Goal: Information Seeking & Learning: Understand process/instructions

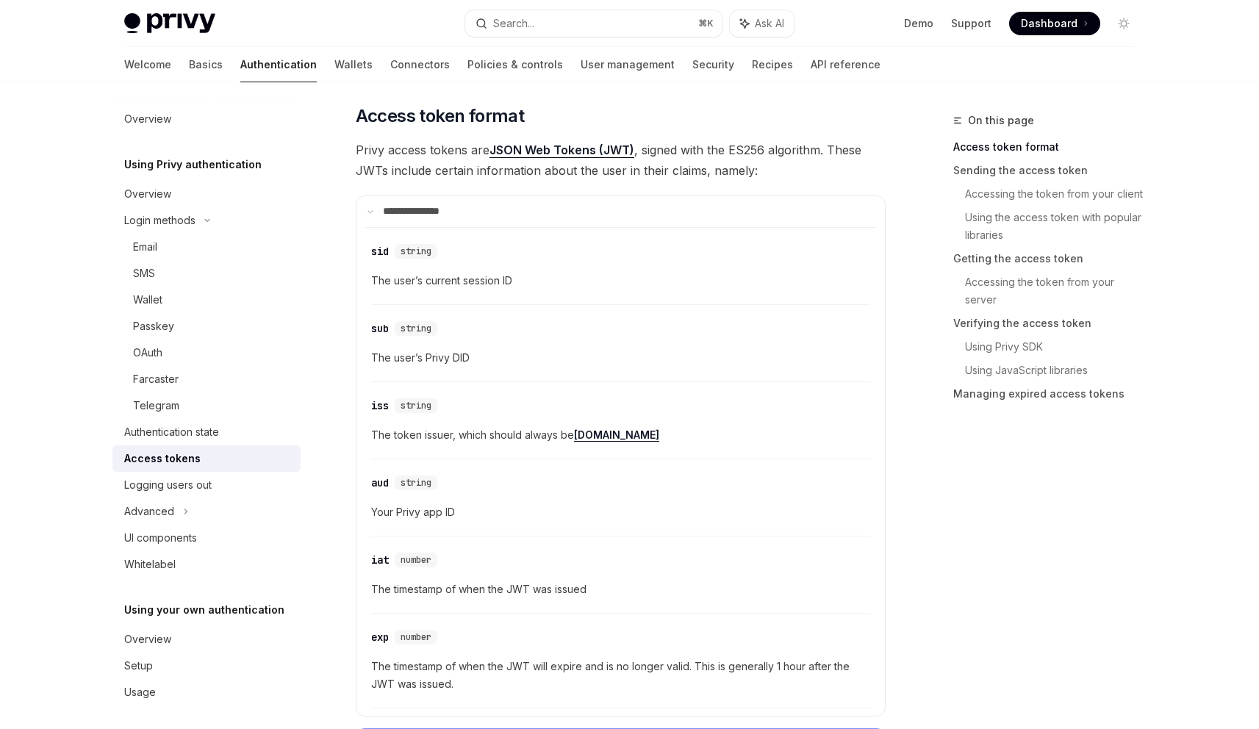
scroll to position [364, 0]
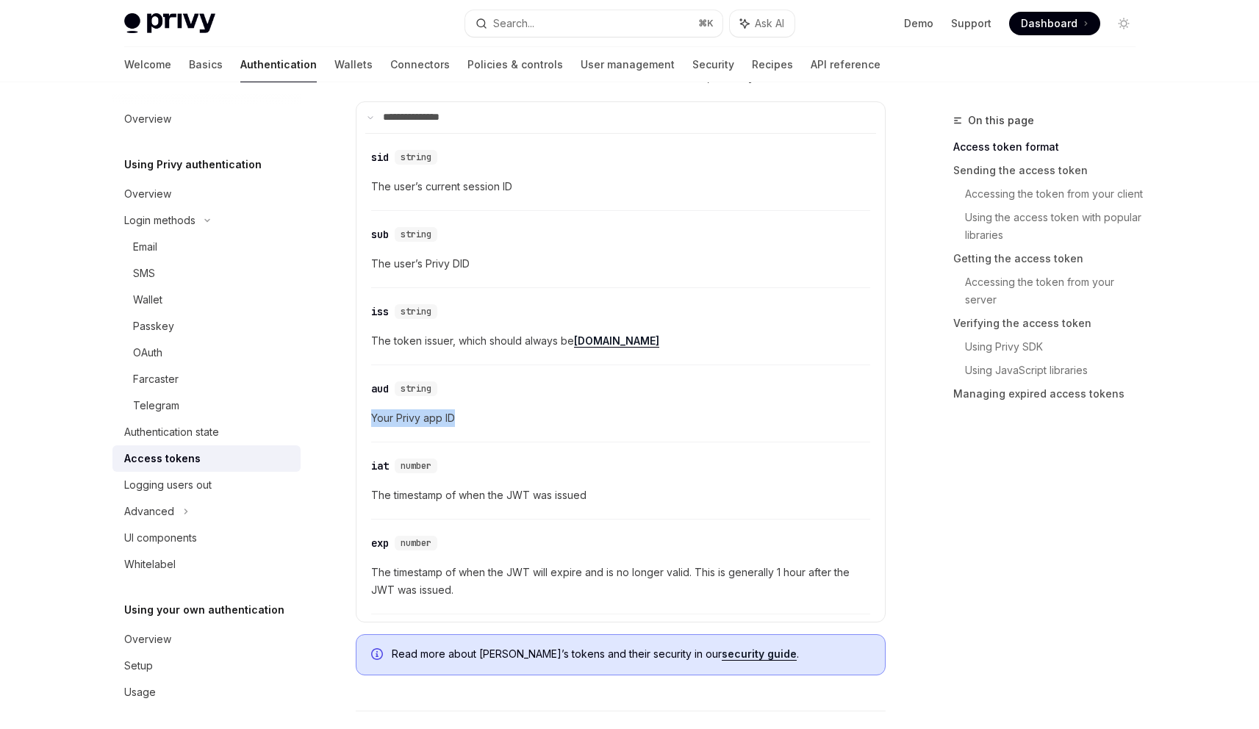
drag, startPoint x: 369, startPoint y: 412, endPoint x: 330, endPoint y: 412, distance: 39.0
click at [441, 418] on span "Your Privy app ID" at bounding box center [620, 418] width 499 height 18
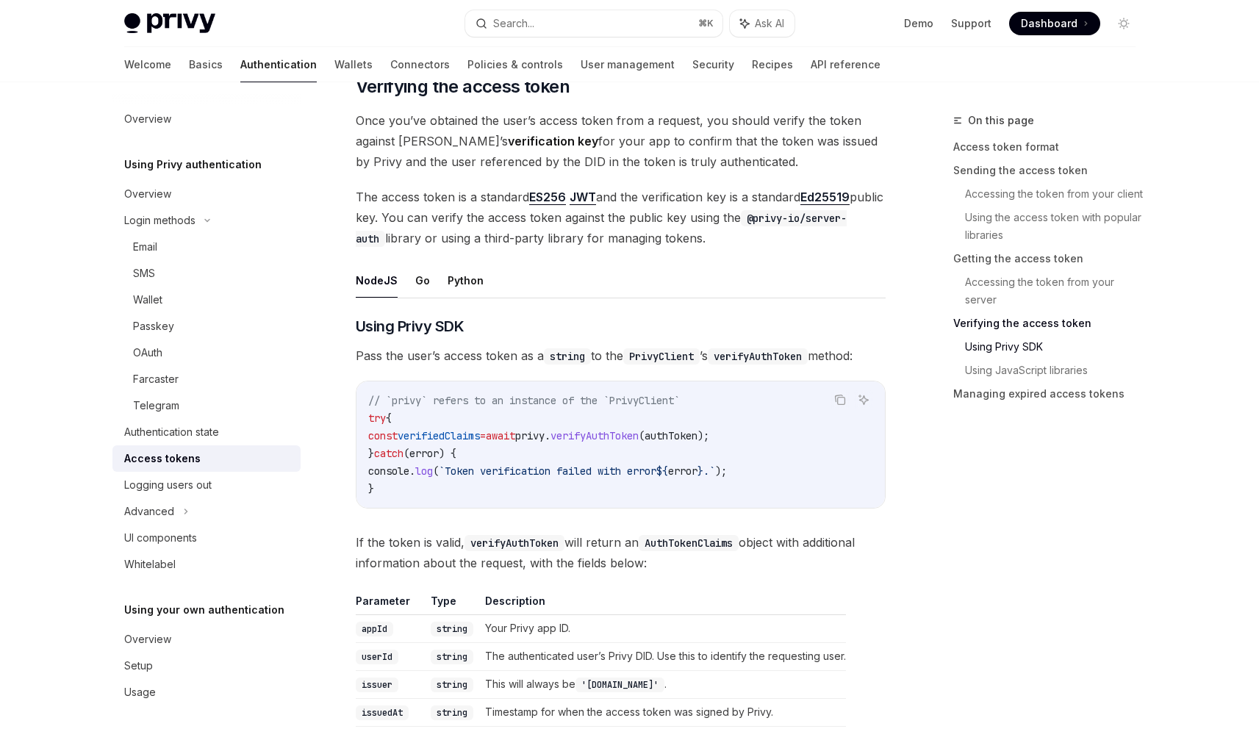
scroll to position [2918, 0]
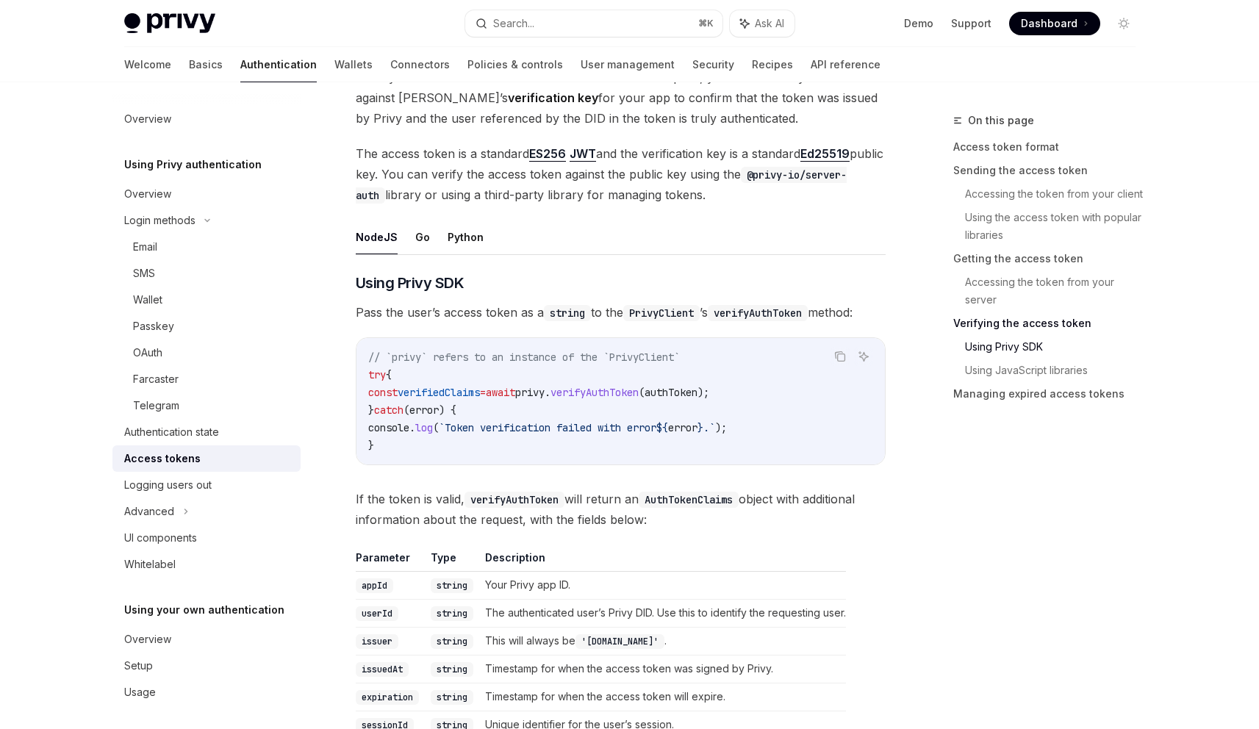
click at [639, 397] on span "verifyAuthToken" at bounding box center [594, 392] width 88 height 13
drag, startPoint x: 381, startPoint y: 396, endPoint x: 757, endPoint y: 392, distance: 375.6
click at [709, 392] on span "const verifiedClaims = await privy . verifyAuthToken ( authToken );" at bounding box center [538, 392] width 341 height 13
copy span "const verifiedClaims = await privy . verifyAuthToken ( authToken )"
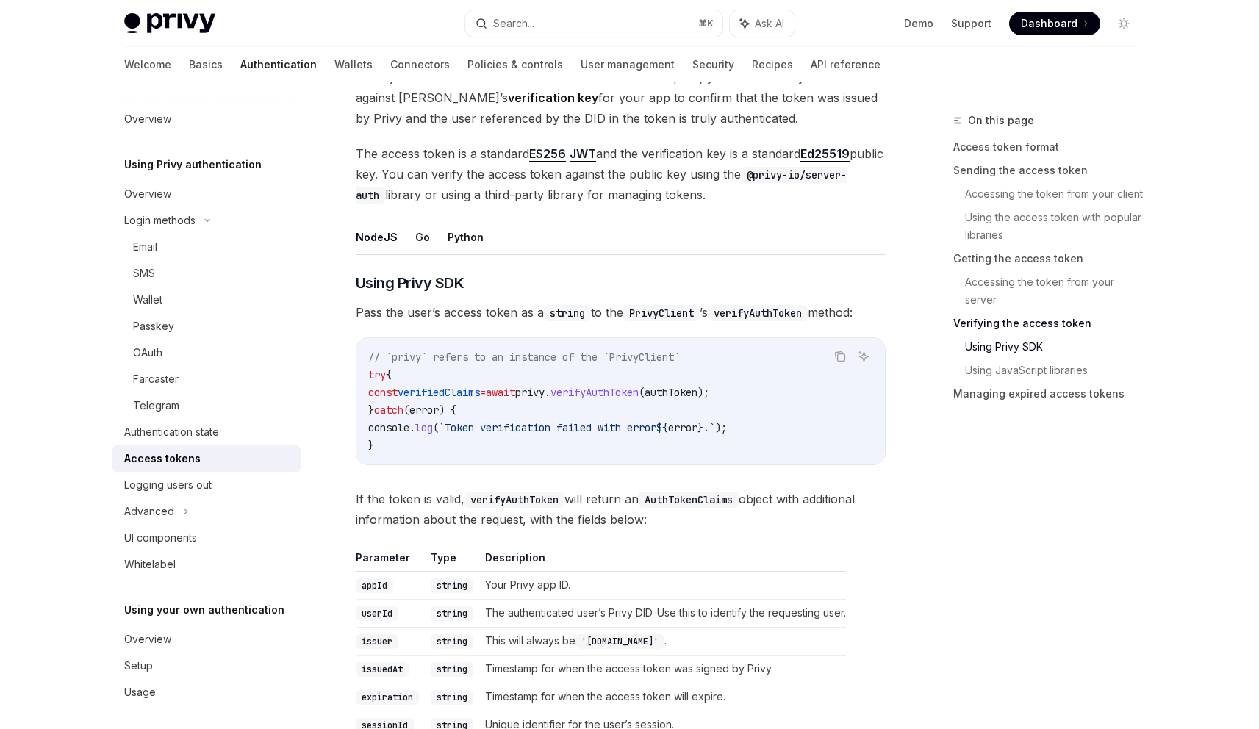
click at [697, 397] on span "authToken" at bounding box center [671, 392] width 53 height 13
click at [659, 362] on span "// `privy` refers to an instance of the `PrivyClient`" at bounding box center [524, 357] width 312 height 13
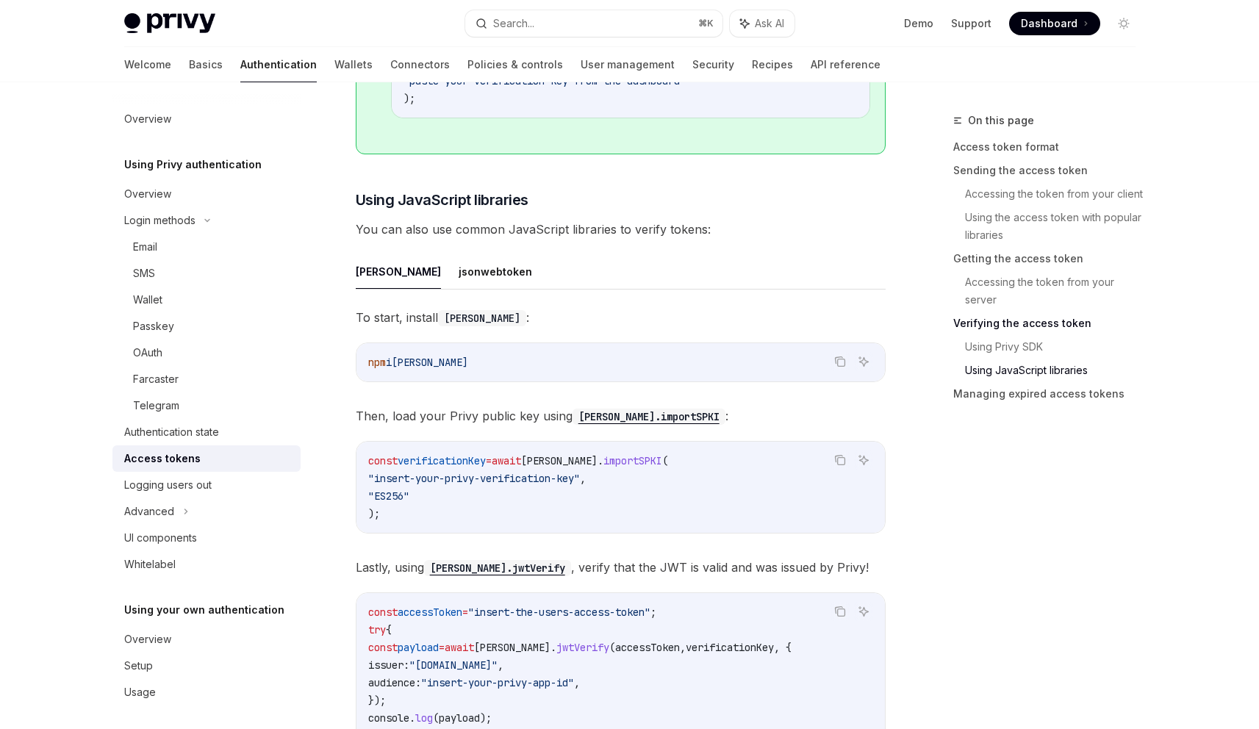
scroll to position [3905, 0]
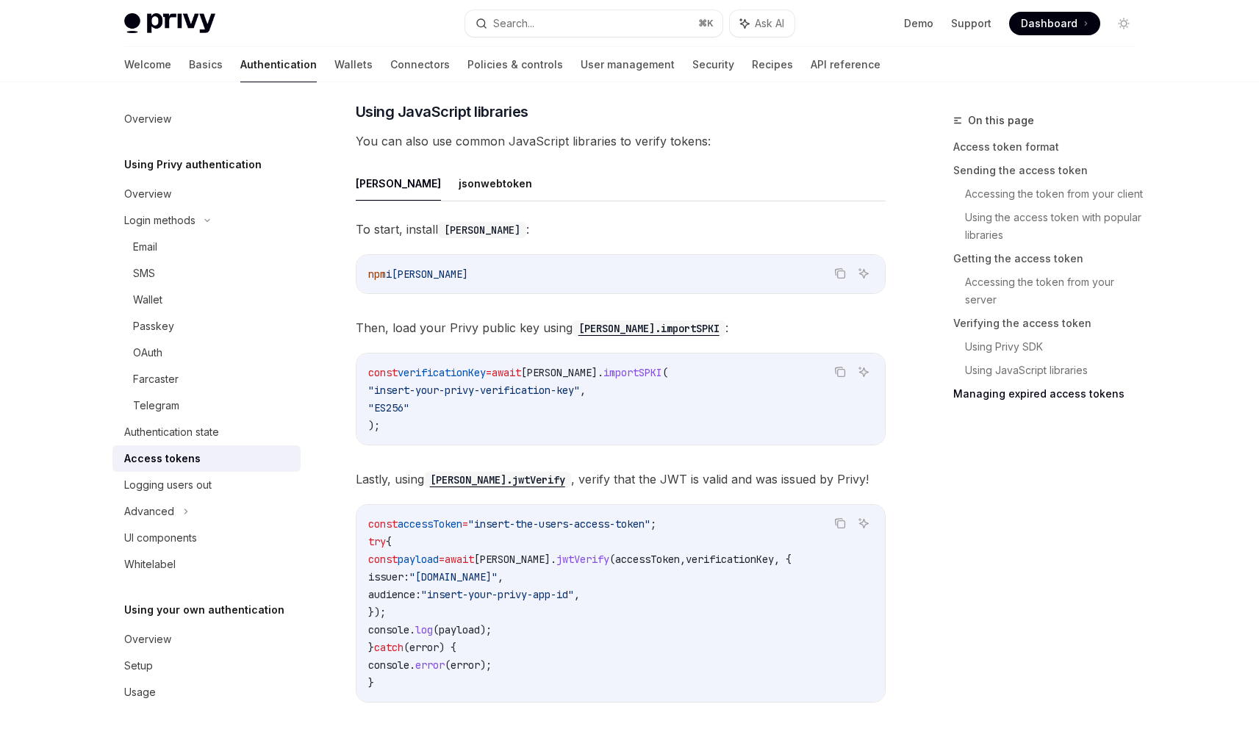
drag, startPoint x: 378, startPoint y: 409, endPoint x: 446, endPoint y: 409, distance: 68.4
click at [439, 409] on code "const verificationKey = await [PERSON_NAME] . importSPKI ( "insert-your-privy-v…" at bounding box center [620, 399] width 505 height 71
click at [446, 409] on code "const verificationKey = await [PERSON_NAME] . importSPKI ( "insert-your-privy-v…" at bounding box center [620, 399] width 505 height 71
drag, startPoint x: 389, startPoint y: 394, endPoint x: 655, endPoint y: 384, distance: 266.2
click at [655, 384] on code "const verificationKey = await [PERSON_NAME] . importSPKI ( "insert-your-privy-v…" at bounding box center [620, 399] width 505 height 71
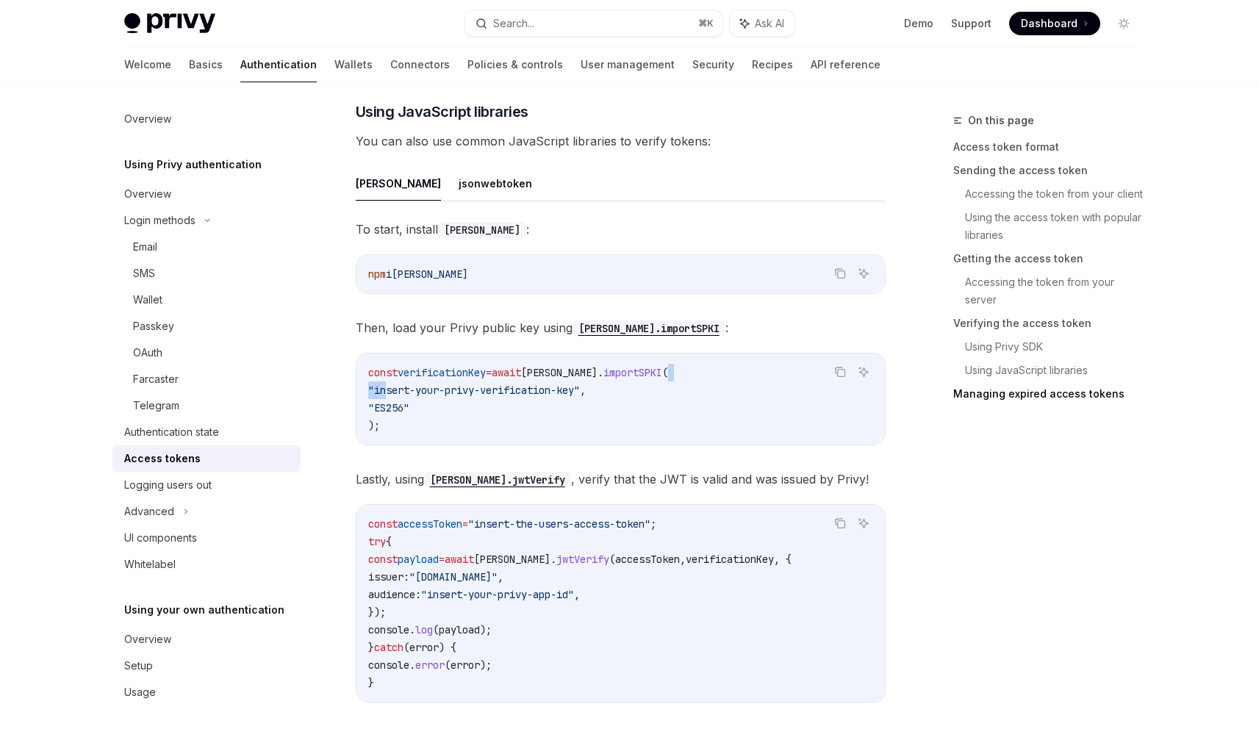
click at [655, 384] on code "const verificationKey = await [PERSON_NAME] . importSPKI ( "insert-your-privy-v…" at bounding box center [620, 399] width 505 height 71
click at [653, 426] on code "const verificationKey = await [PERSON_NAME] . importSPKI ( "insert-your-privy-v…" at bounding box center [620, 399] width 505 height 71
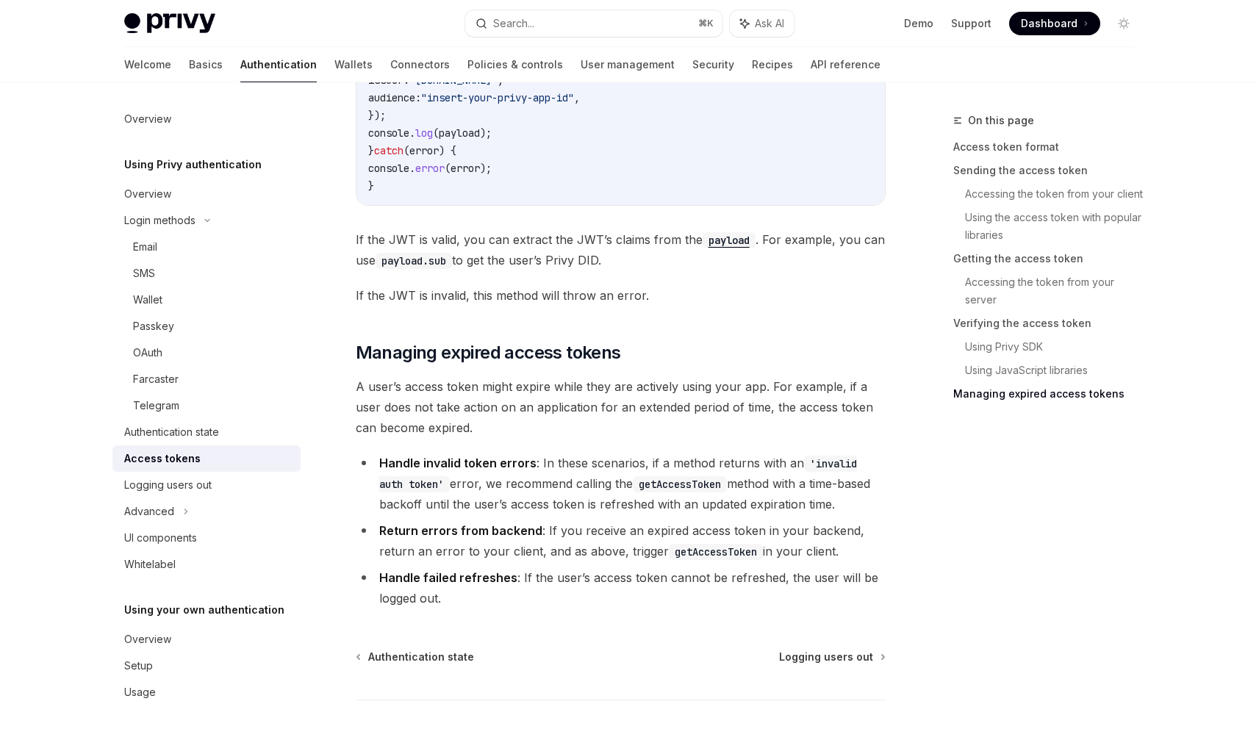
scroll to position [4503, 0]
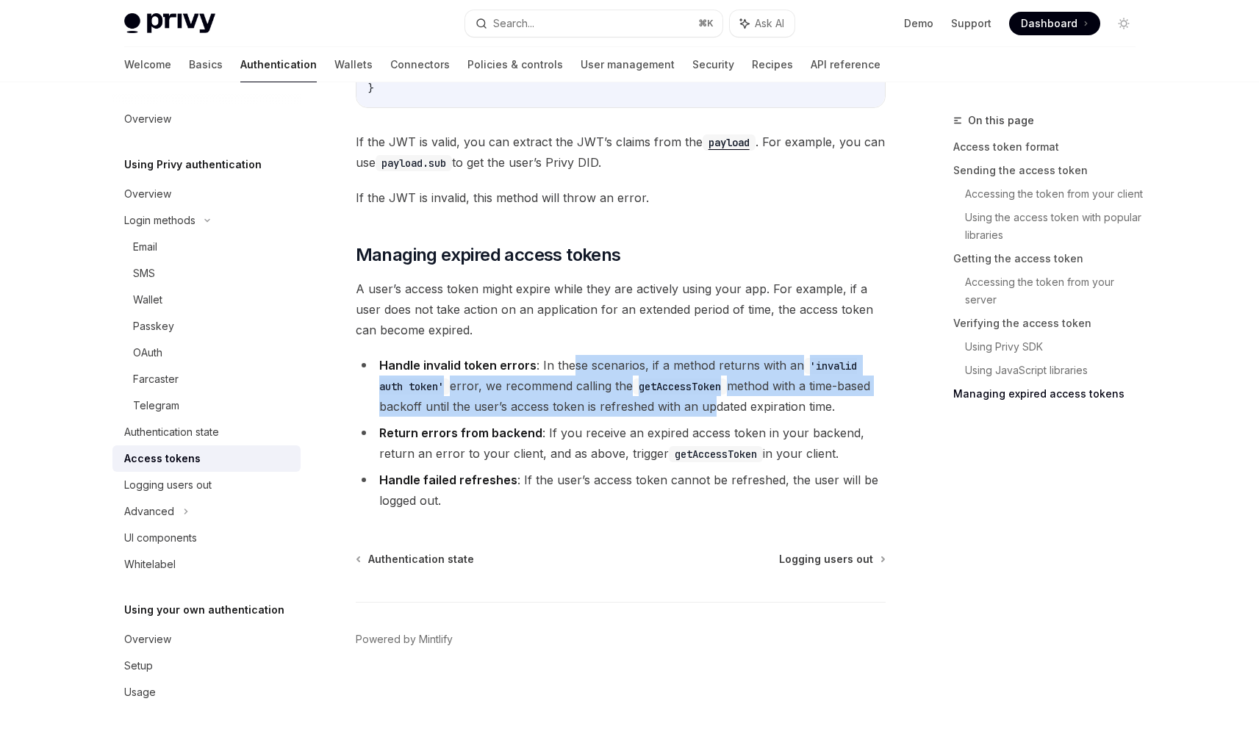
drag, startPoint x: 571, startPoint y: 365, endPoint x: 764, endPoint y: 401, distance: 195.9
click at [728, 402] on li "Handle invalid token errors : In these scenarios, if a method returns with an '…" at bounding box center [621, 386] width 530 height 62
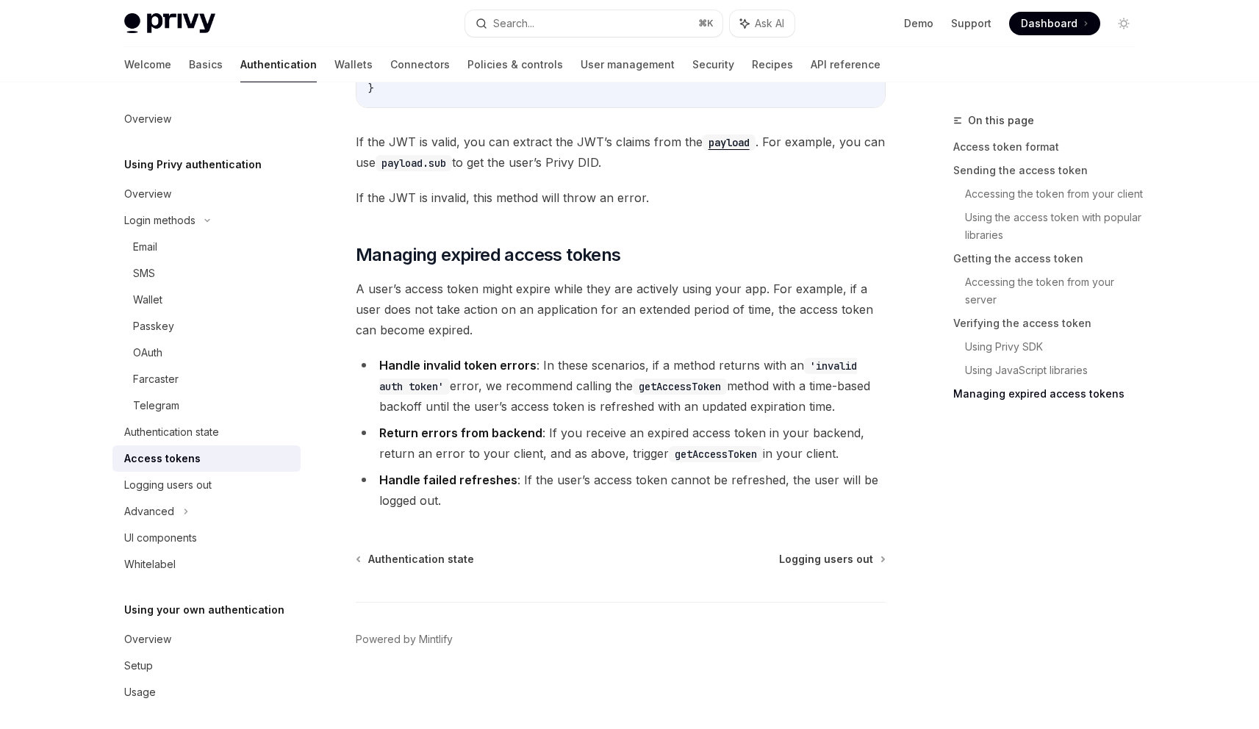
click at [764, 401] on li "Handle invalid token errors : In these scenarios, if a method returns with an '…" at bounding box center [621, 386] width 530 height 62
click at [848, 365] on code "'invalid auth token'" at bounding box center [618, 376] width 478 height 37
click at [700, 449] on code "getAccessToken" at bounding box center [716, 454] width 94 height 16
click at [700, 431] on li "Return errors from backend : If you receive an expired access token in your bac…" at bounding box center [621, 443] width 530 height 41
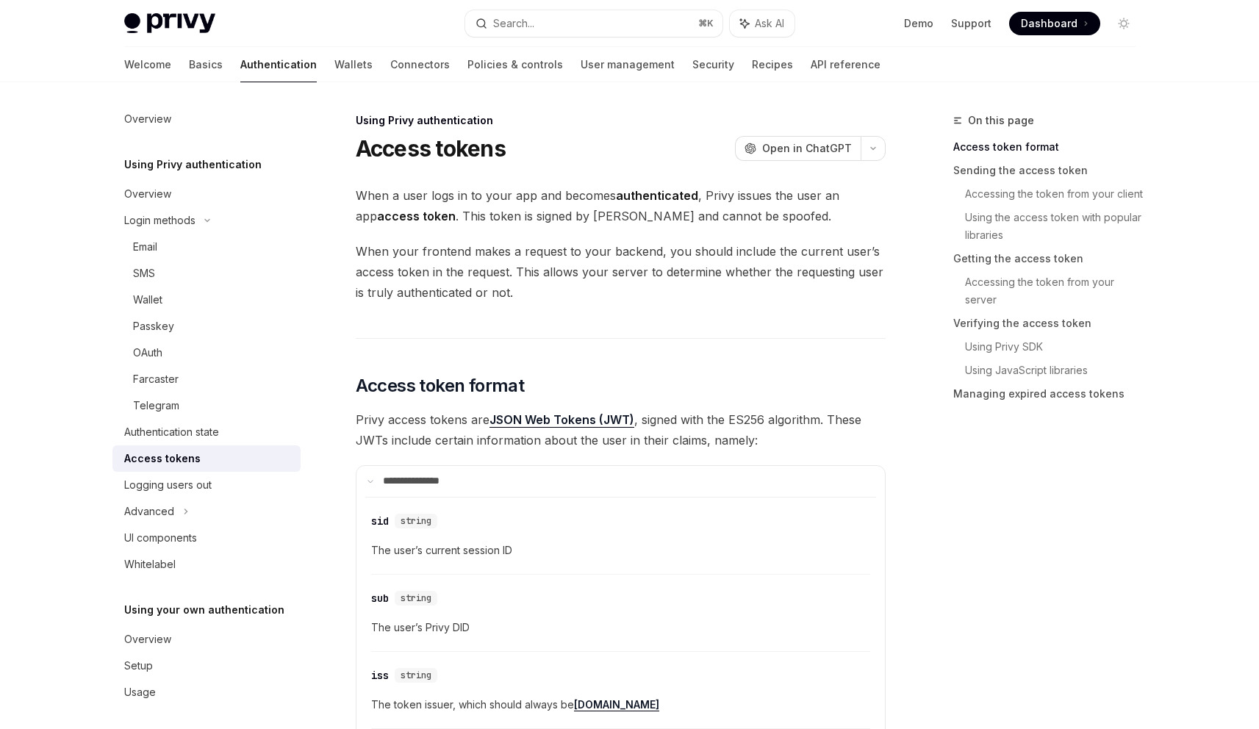
scroll to position [176, 0]
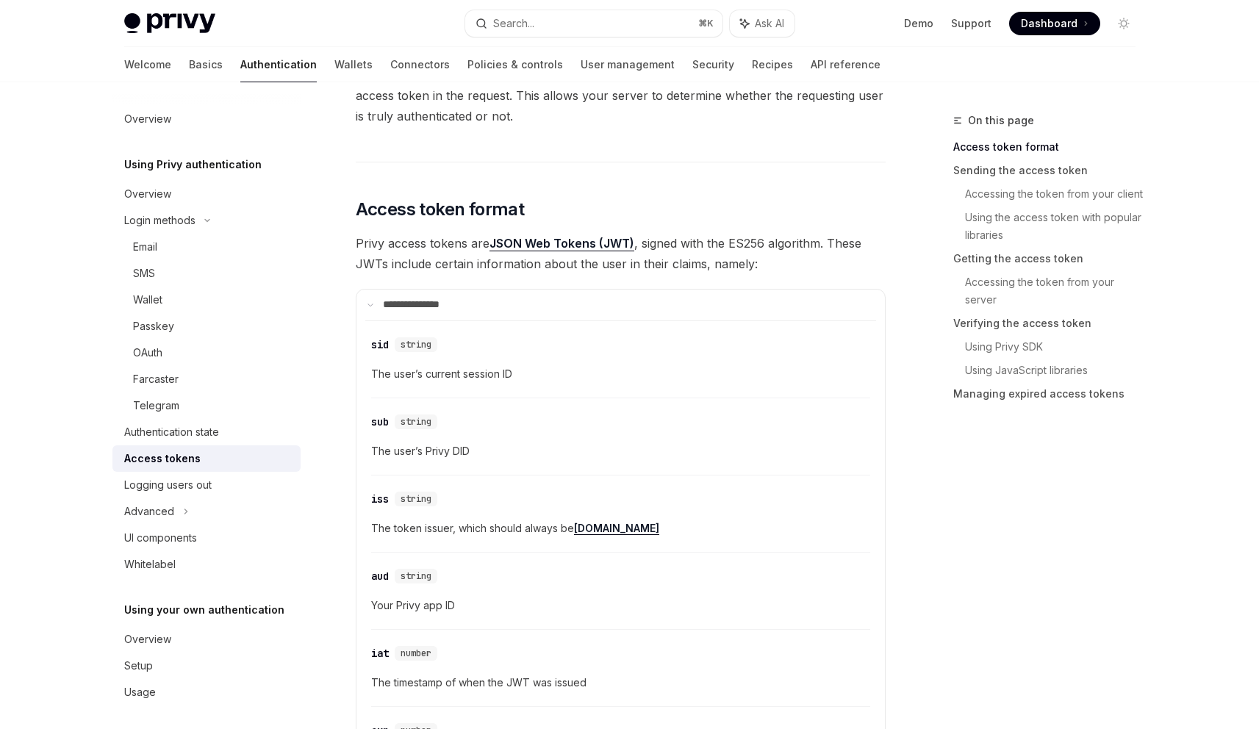
click at [581, 37] on div "Privy Docs home page Search... ⌘ K Ask AI Demo Support Dashboard Dashboard Sear…" at bounding box center [629, 23] width 1011 height 47
click at [580, 32] on button "Search... ⌘ K" at bounding box center [593, 23] width 257 height 26
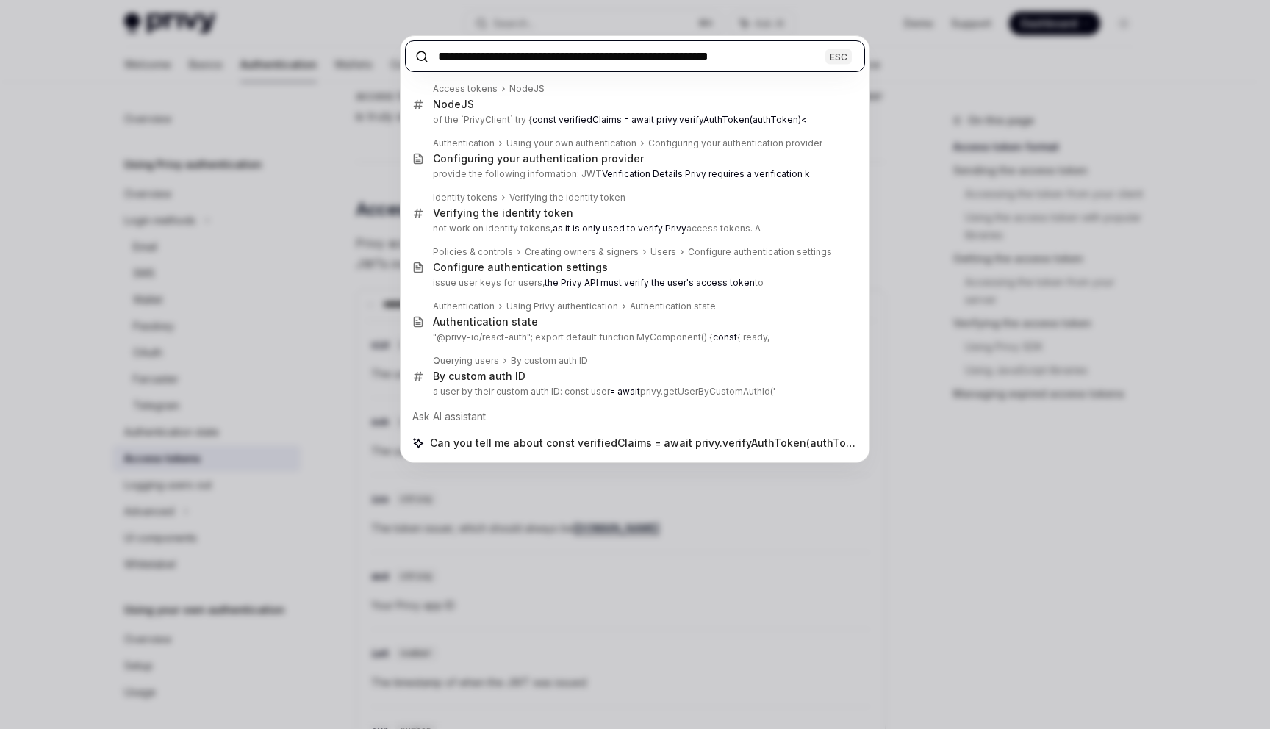
click at [550, 49] on input "**********" at bounding box center [635, 56] width 460 height 32
paste input "text"
type input "**********"
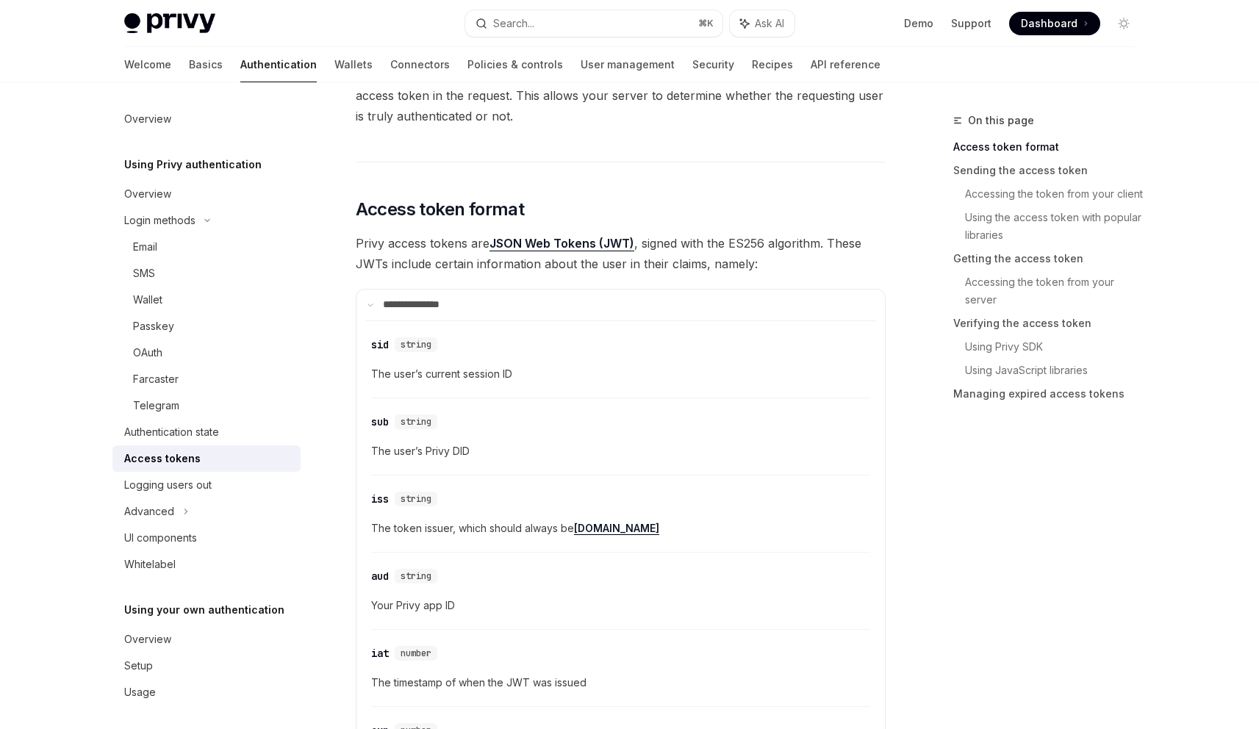
drag, startPoint x: 519, startPoint y: 107, endPoint x: 562, endPoint y: 122, distance: 46.0
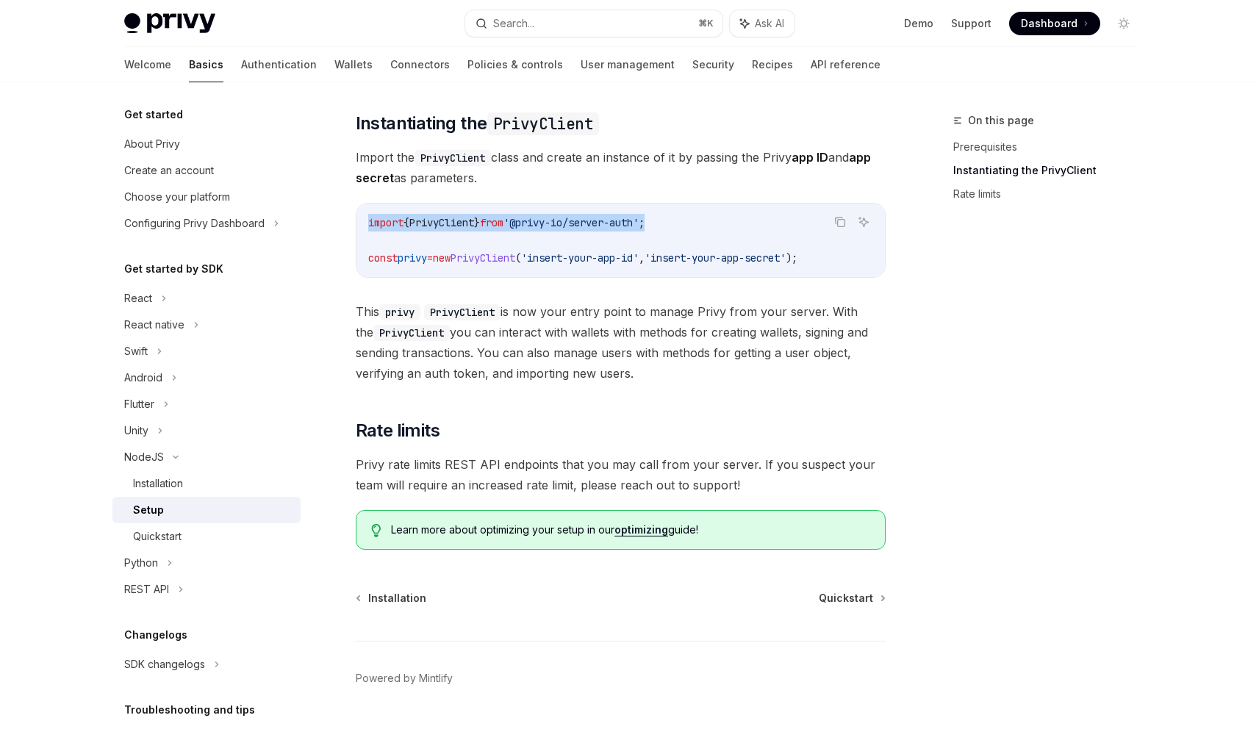
drag, startPoint x: 685, startPoint y: 223, endPoint x: 359, endPoint y: 210, distance: 325.8
click at [359, 210] on div "import { PrivyClient } from '@privy-io/server-auth' ; const privy = new PrivyCl…" at bounding box center [620, 240] width 528 height 73
click at [838, 227] on icon "Copy the contents from the code block" at bounding box center [840, 222] width 12 height 12
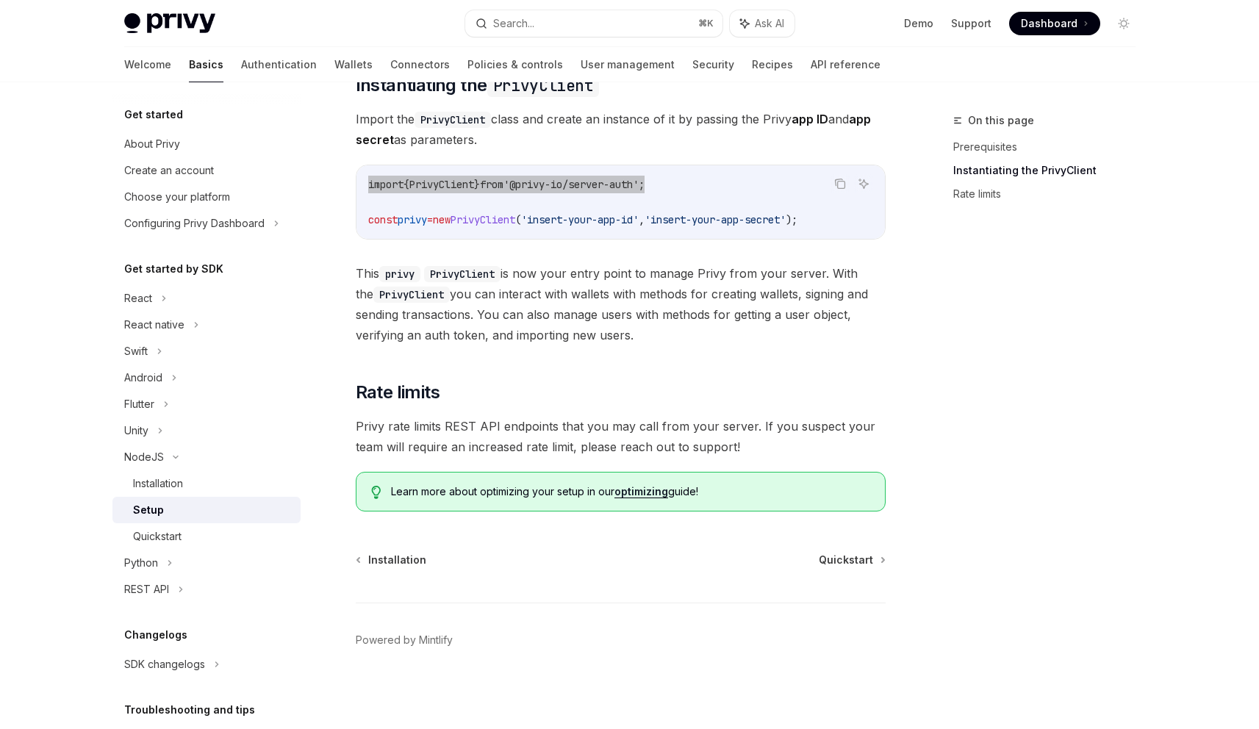
scroll to position [265, 0]
type textarea "*"
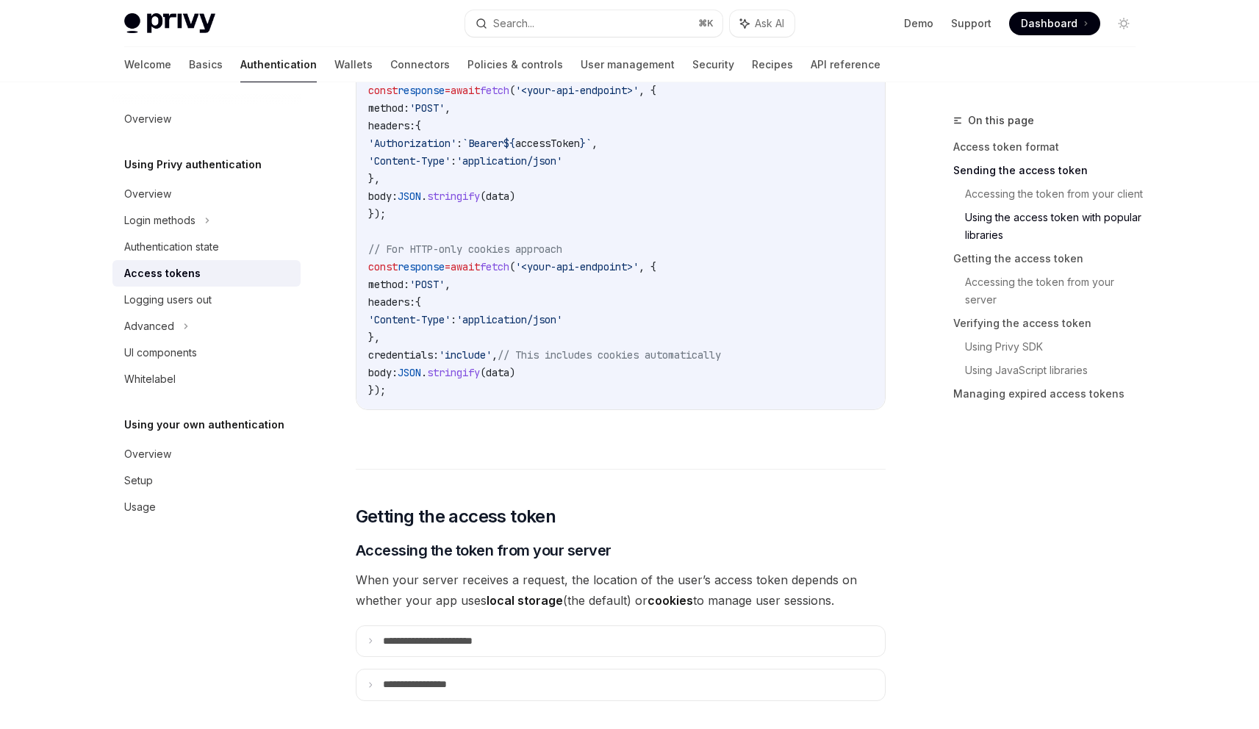
scroll to position [1708, 0]
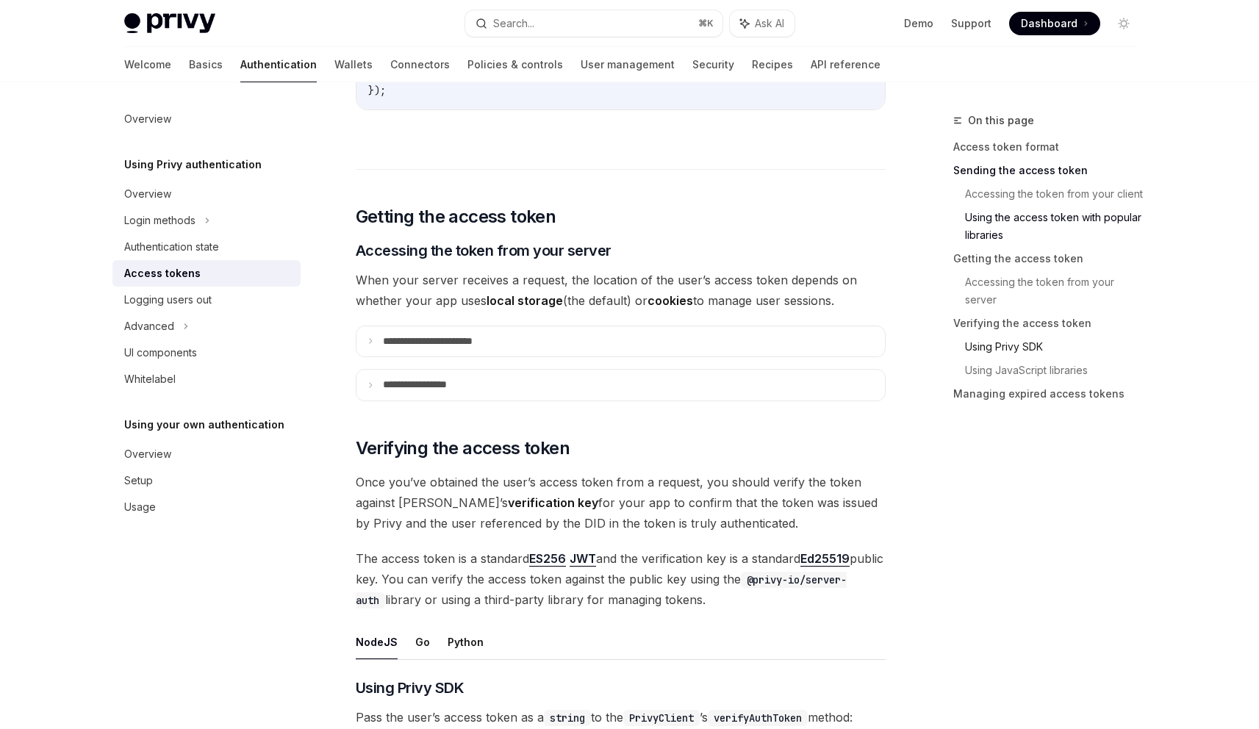
click at [995, 340] on link "Using Privy SDK" at bounding box center [1056, 347] width 182 height 24
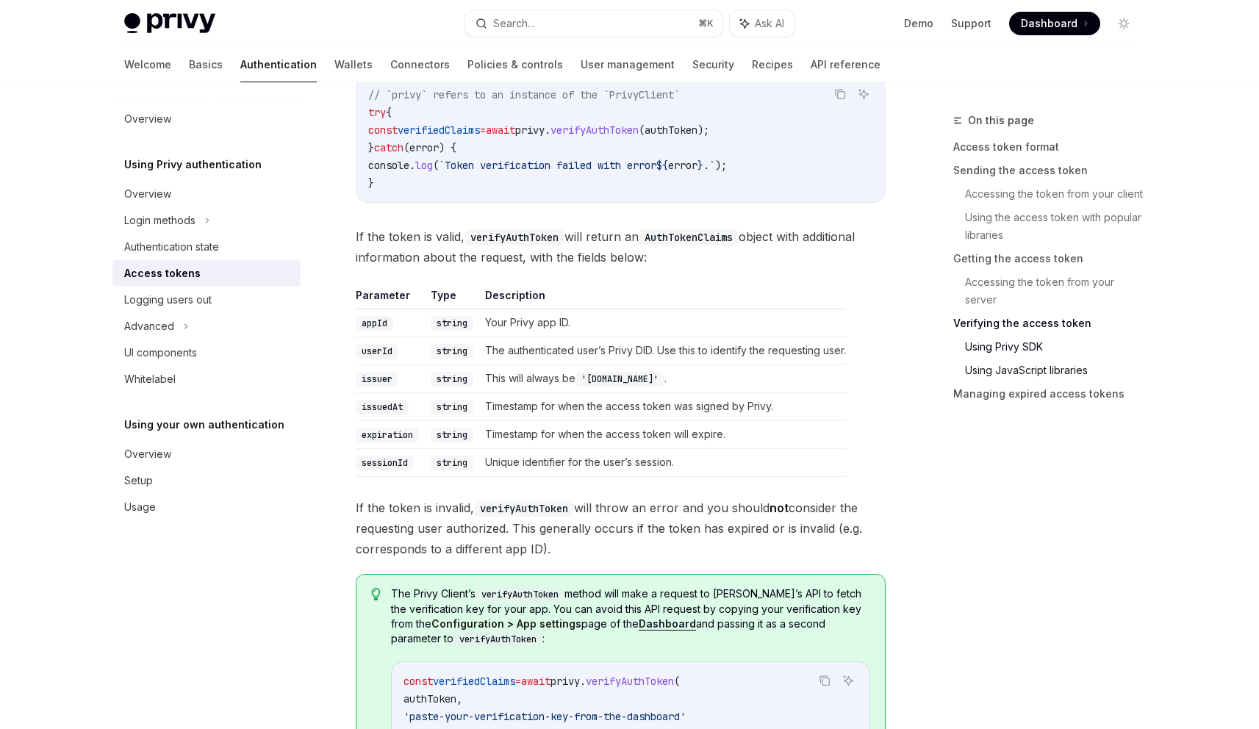
click at [1012, 368] on link "Using JavaScript libraries" at bounding box center [1056, 371] width 182 height 24
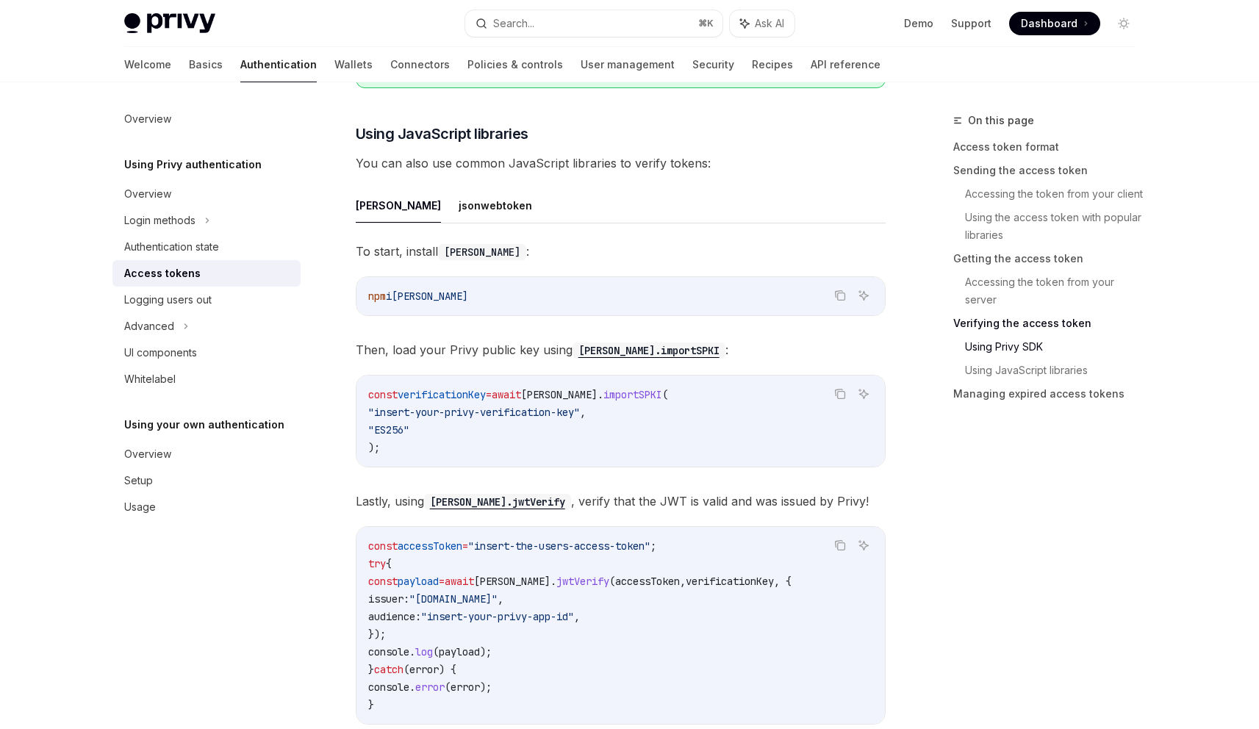
scroll to position [3087, 0]
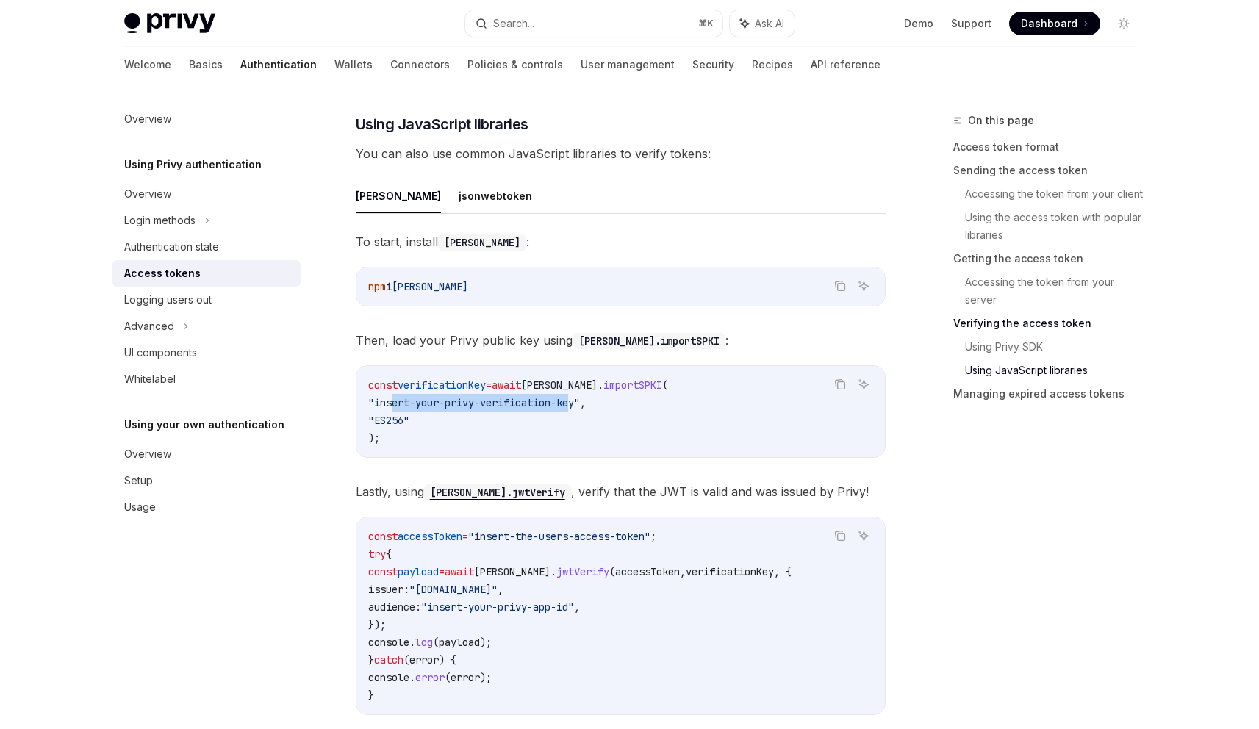
drag, startPoint x: 390, startPoint y: 399, endPoint x: 581, endPoint y: 403, distance: 191.1
click at [580, 403] on span ""insert-your-privy-verification-key"" at bounding box center [474, 402] width 212 height 13
click at [629, 381] on span "importSPKI" at bounding box center [632, 384] width 59 height 13
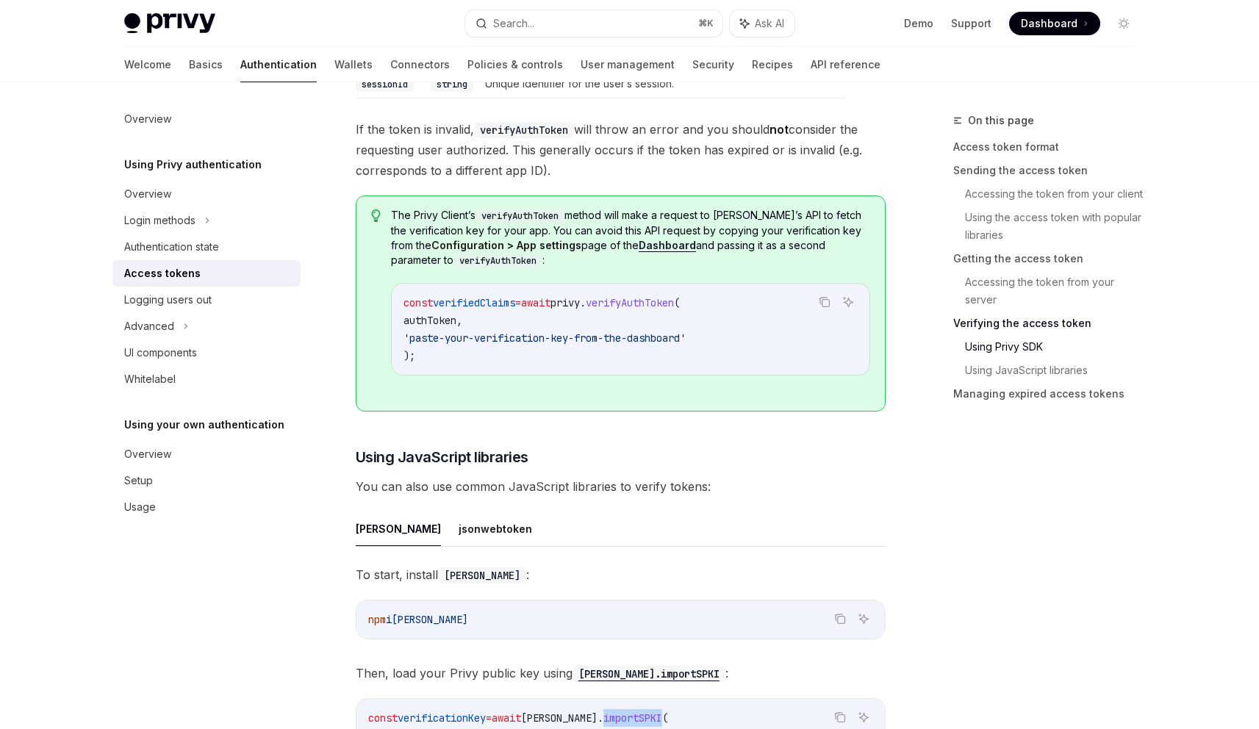
scroll to position [2679, 0]
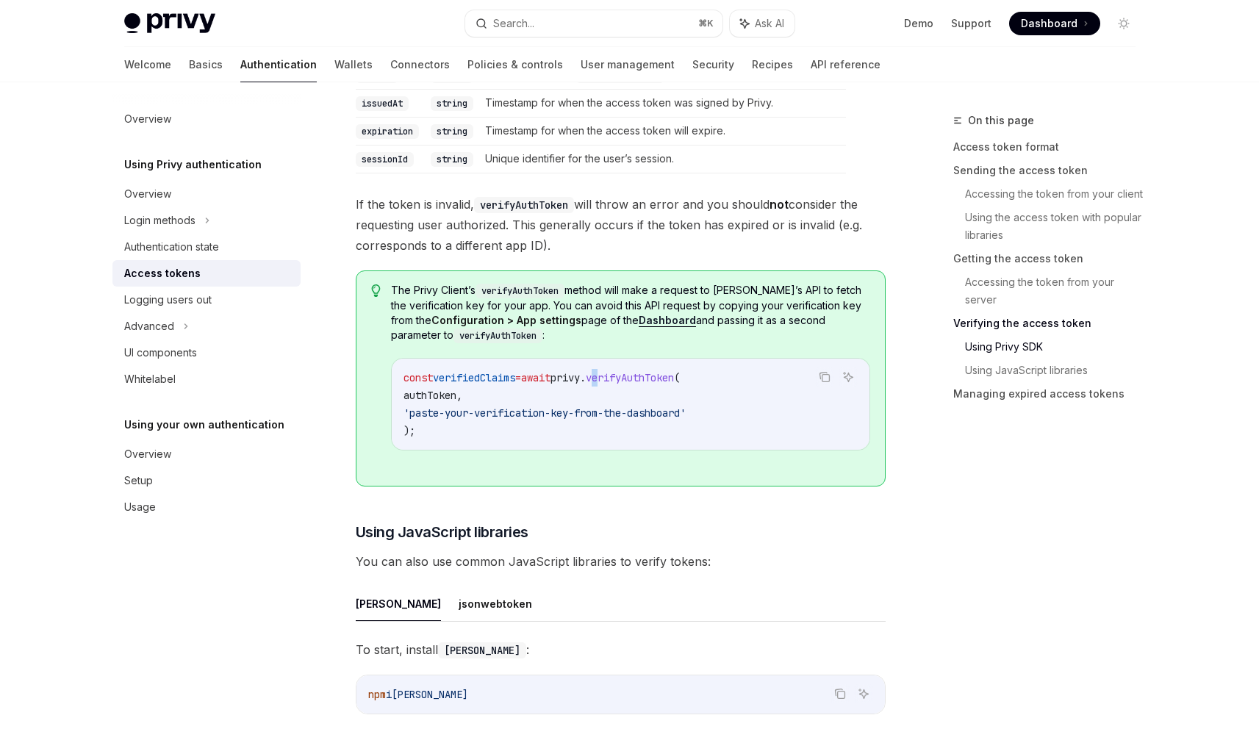
click at [629, 375] on span "verifyAuthToken" at bounding box center [630, 377] width 88 height 13
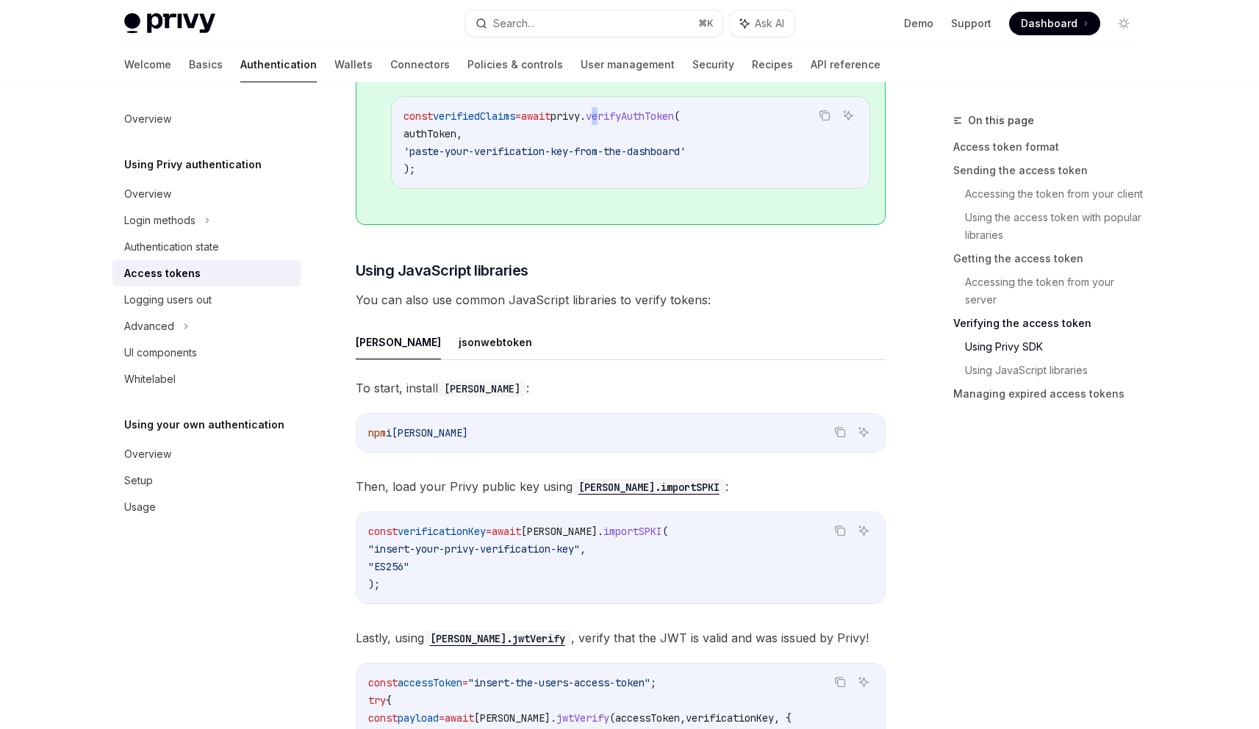
scroll to position [3117, 0]
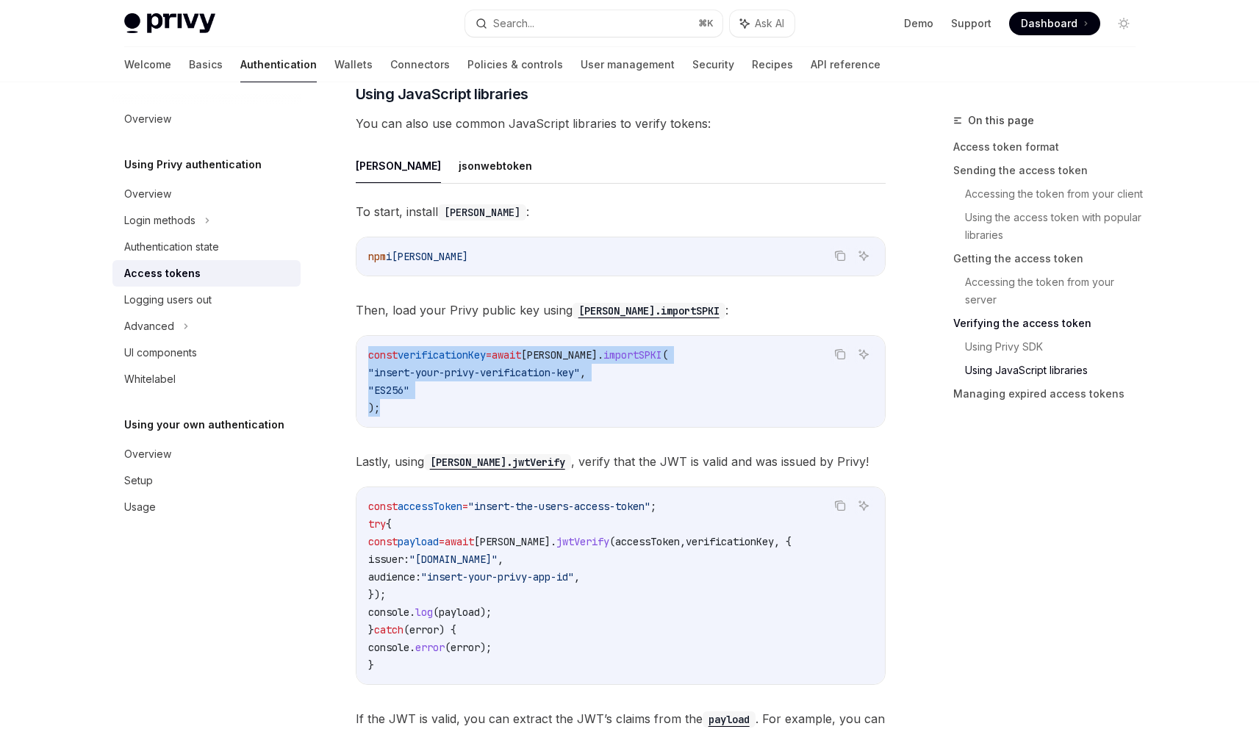
drag, startPoint x: 376, startPoint y: 398, endPoint x: 356, endPoint y: 348, distance: 54.7
click at [356, 348] on div "const verificationKey = await [PERSON_NAME] . importSPKI ( "insert-your-privy-v…" at bounding box center [620, 381] width 528 height 91
copy code "const verificationKey = await [PERSON_NAME] . importSPKI ( "insert-your-privy-v…"
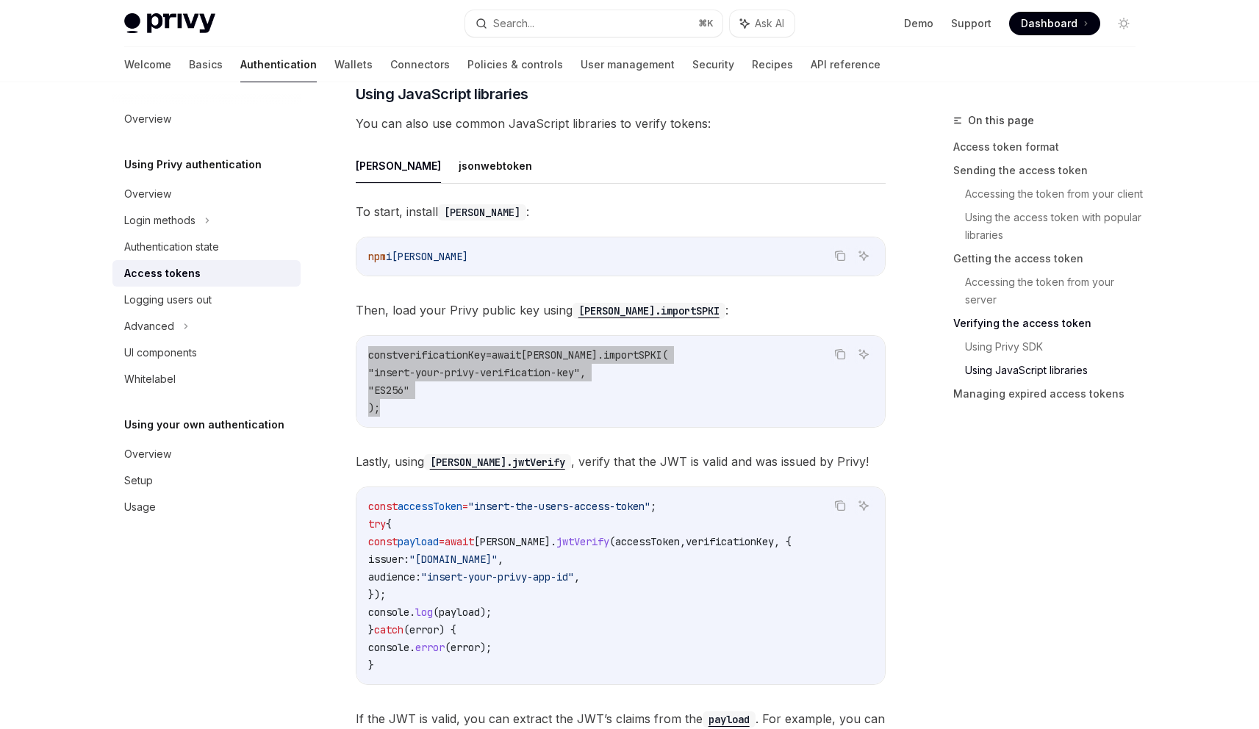
scroll to position [3205, 0]
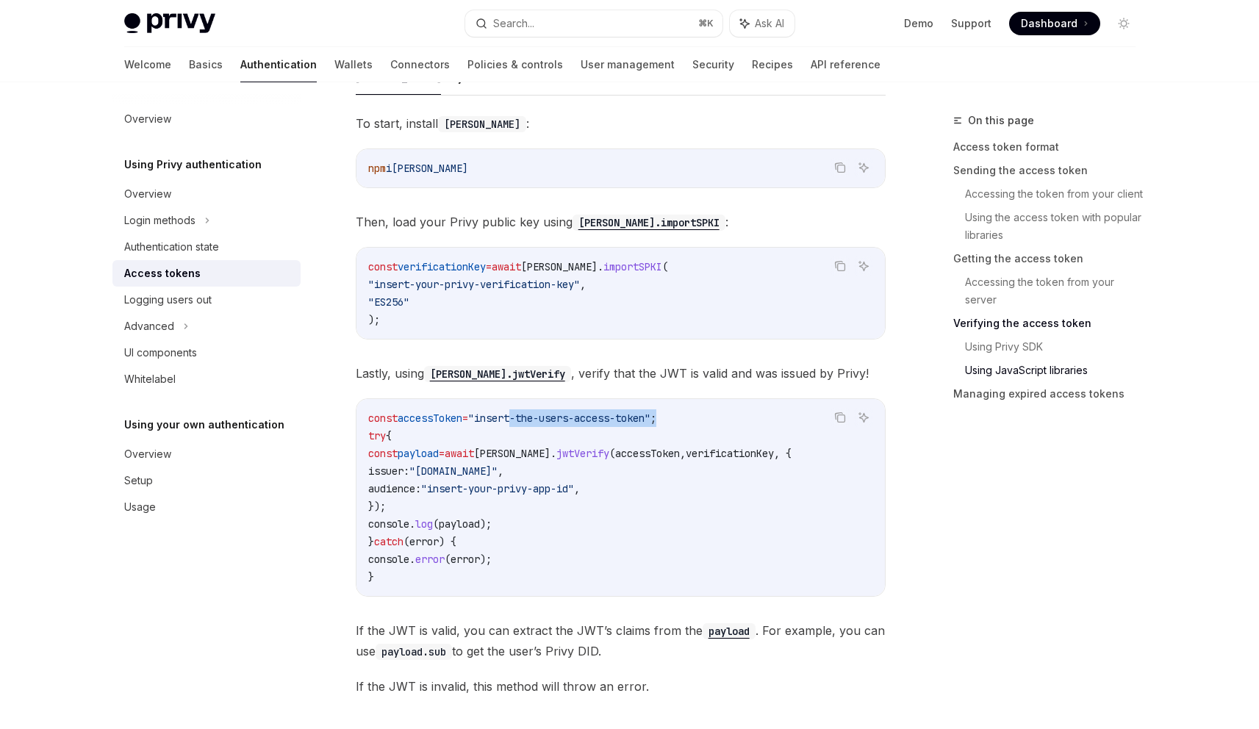
drag, startPoint x: 562, startPoint y: 419, endPoint x: 716, endPoint y: 420, distance: 153.6
click at [716, 420] on code "const accessToken = "insert-the-users-access-token" ; try { const payload = awa…" at bounding box center [620, 497] width 505 height 176
click at [443, 415] on span "accessToken" at bounding box center [430, 418] width 65 height 13
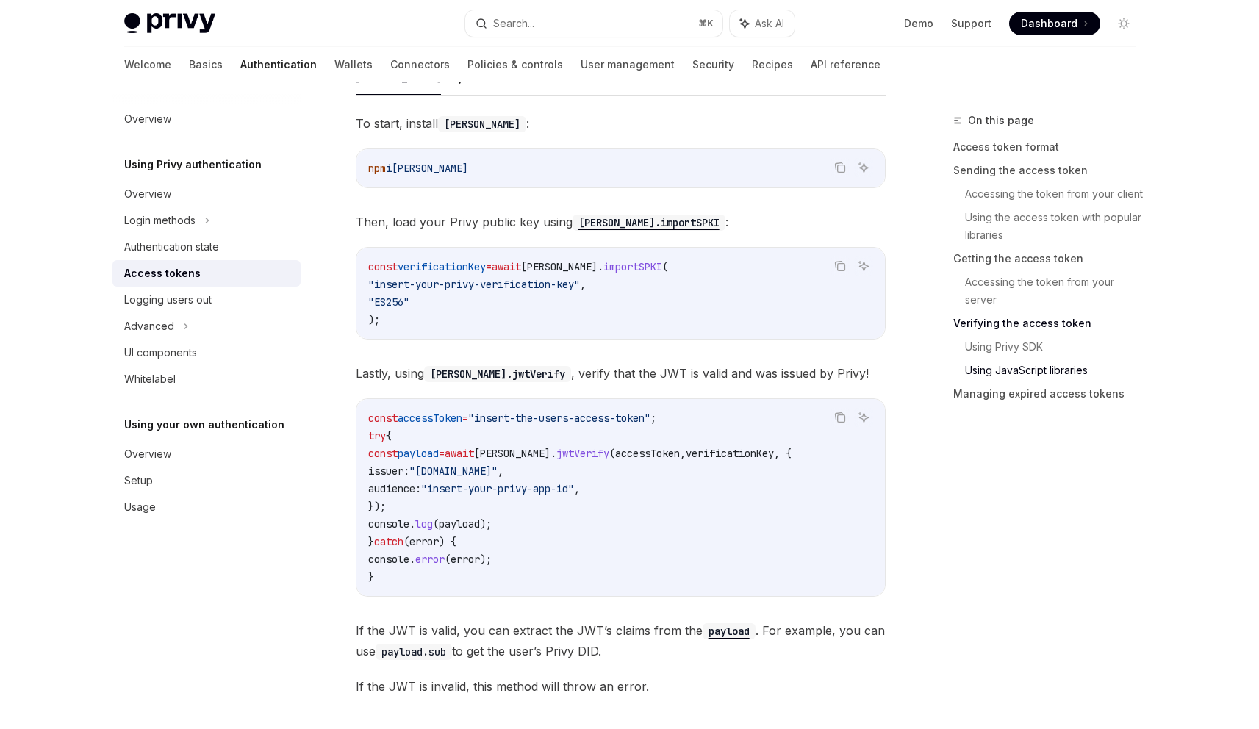
drag, startPoint x: 399, startPoint y: 505, endPoint x: 381, endPoint y: 449, distance: 58.6
click at [381, 449] on code "const accessToken = "insert-the-users-access-token" ; try { const payload = awa…" at bounding box center [620, 497] width 505 height 176
copy code "const payload = [PERSON_NAME] . jwtVerify ( accessToken , verificationKey , { i…"
click at [741, 531] on code "const accessToken = "insert-the-users-access-token" ; try { const payload = awa…" at bounding box center [620, 497] width 505 height 176
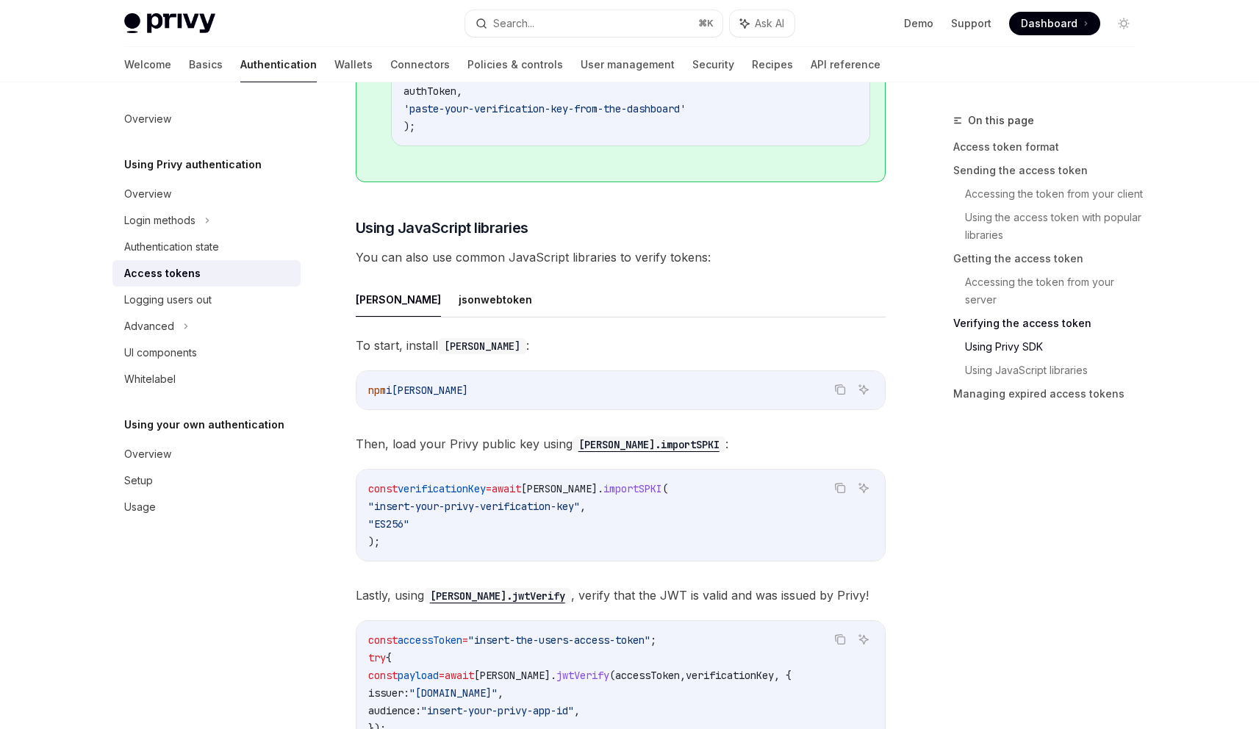
scroll to position [3071, 0]
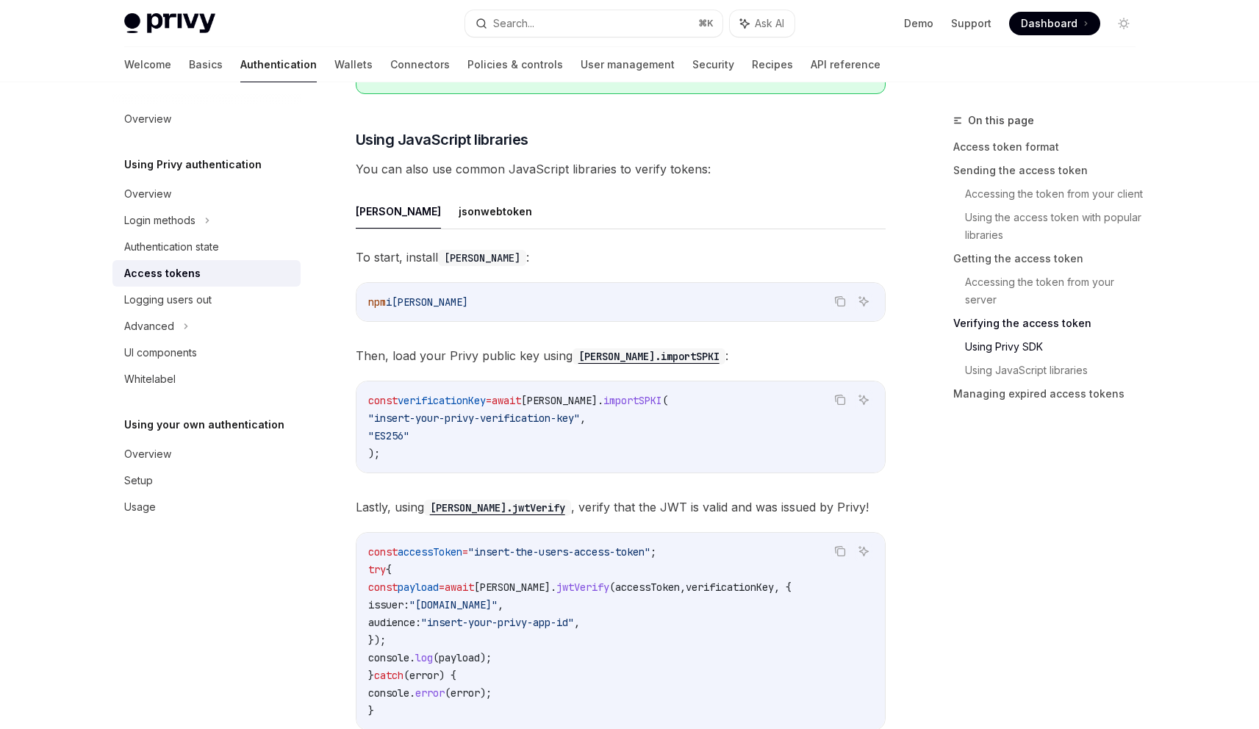
click at [766, 519] on div "To start, install [PERSON_NAME] : Copy Ask AI npm i [PERSON_NAME] Then, load yo…" at bounding box center [621, 539] width 530 height 584
drag, startPoint x: 560, startPoint y: 417, endPoint x: 416, endPoint y: 421, distance: 144.1
click at [416, 421] on span ""insert-your-privy-verification-key"" at bounding box center [474, 418] width 212 height 13
click at [527, 418] on span ""insert-your-privy-verification-key"" at bounding box center [474, 418] width 212 height 13
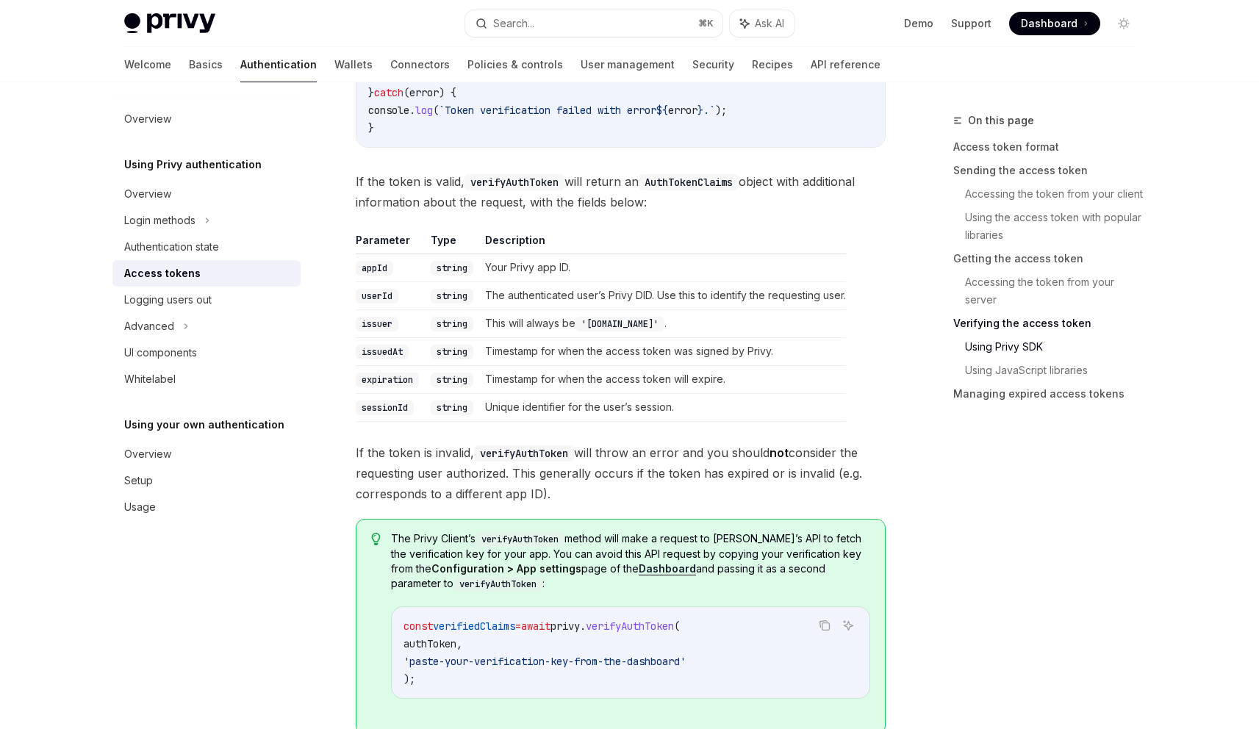
scroll to position [2272, 0]
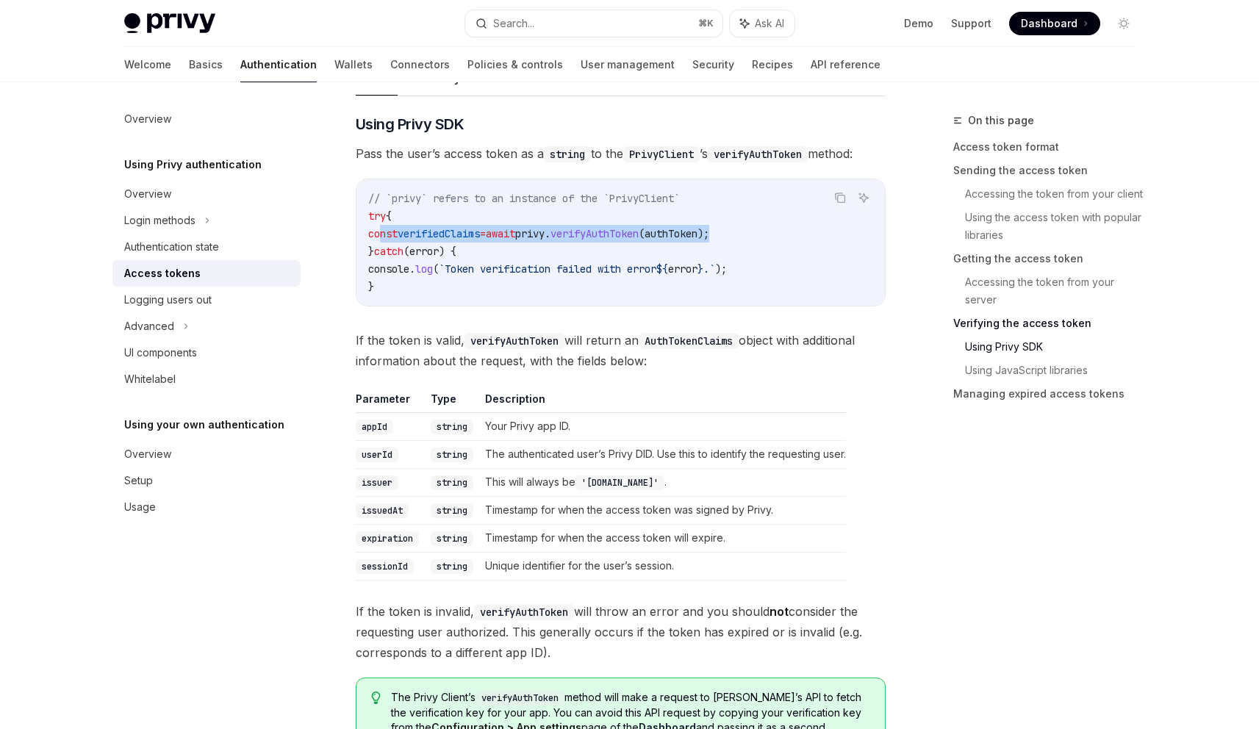
drag, startPoint x: 380, startPoint y: 233, endPoint x: 894, endPoint y: 229, distance: 514.5
copy span "const verifiedClaims = await privy . verifyAuthToken ( authToken );"
click at [667, 195] on span "// `privy` refers to an instance of the `PrivyClient`" at bounding box center [524, 198] width 312 height 13
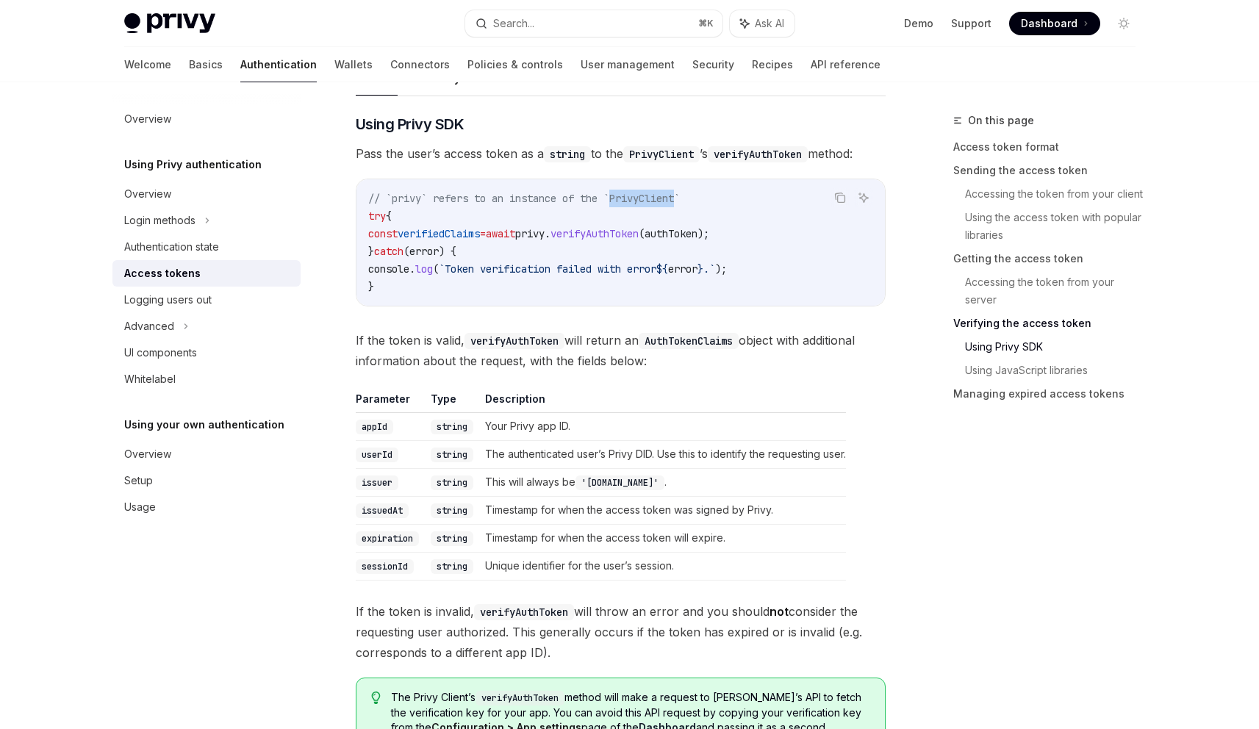
copy span "PrivyClient"
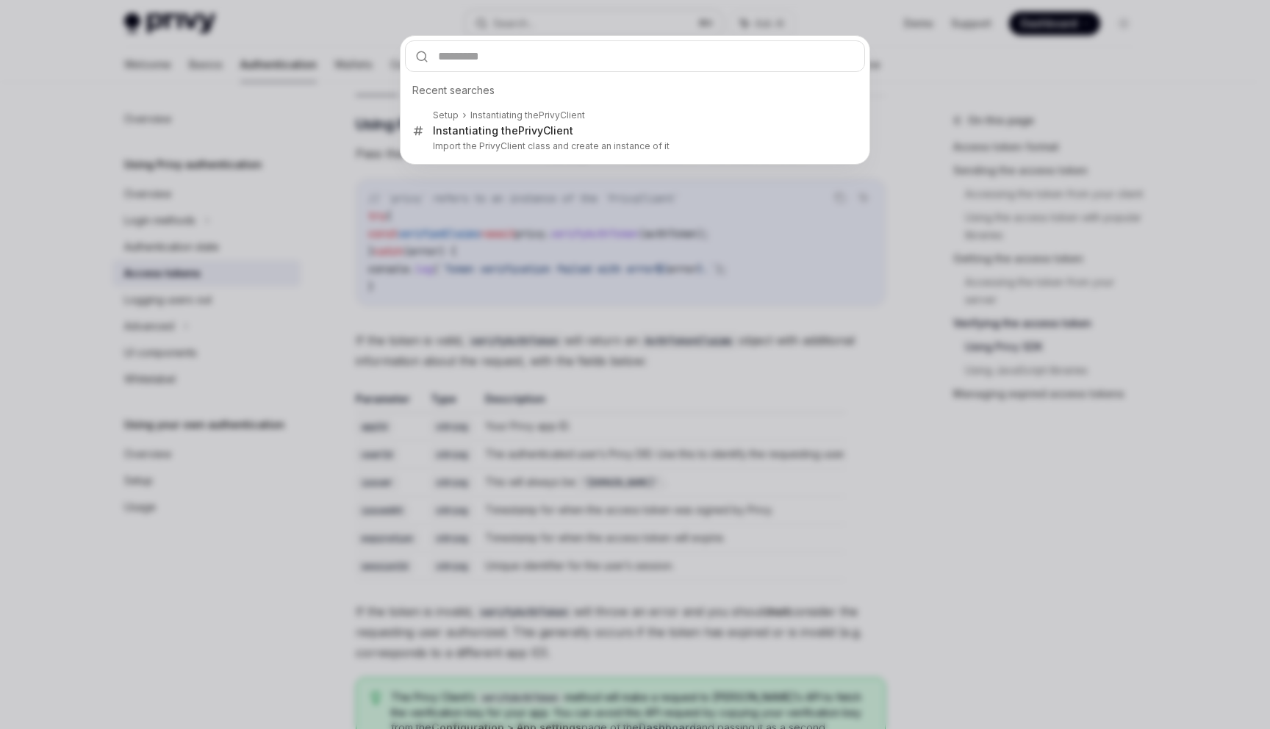
type input "**********"
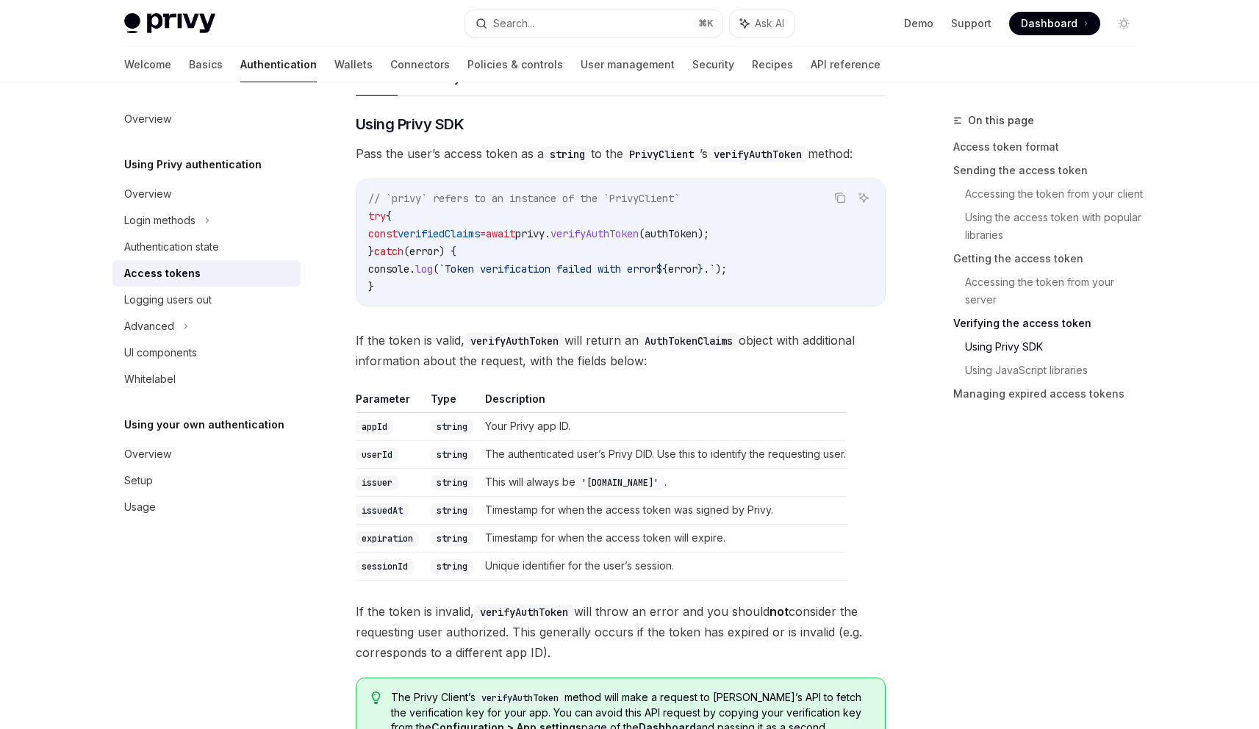
type textarea "*"
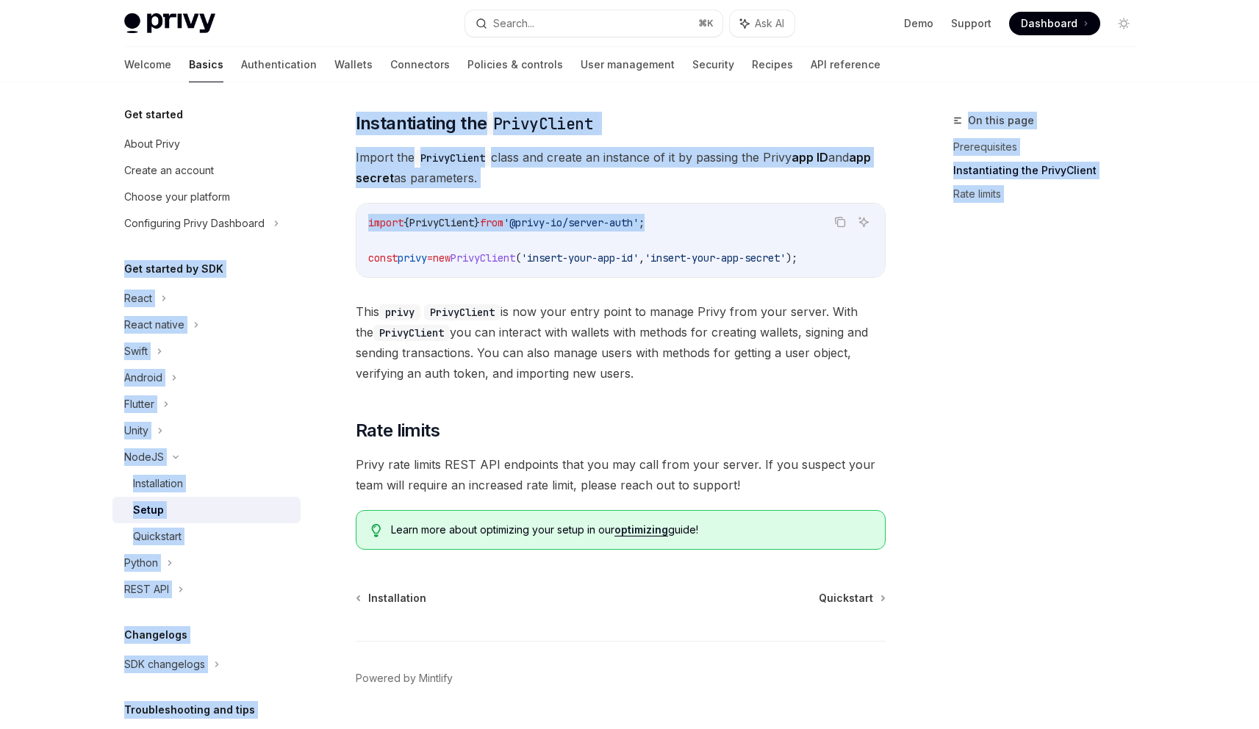
drag, startPoint x: 654, startPoint y: 222, endPoint x: 323, endPoint y: 210, distance: 331.7
click at [323, 210] on div "Get started About Privy Create an account Choose your platform Configuring Priv…" at bounding box center [630, 312] width 1082 height 912
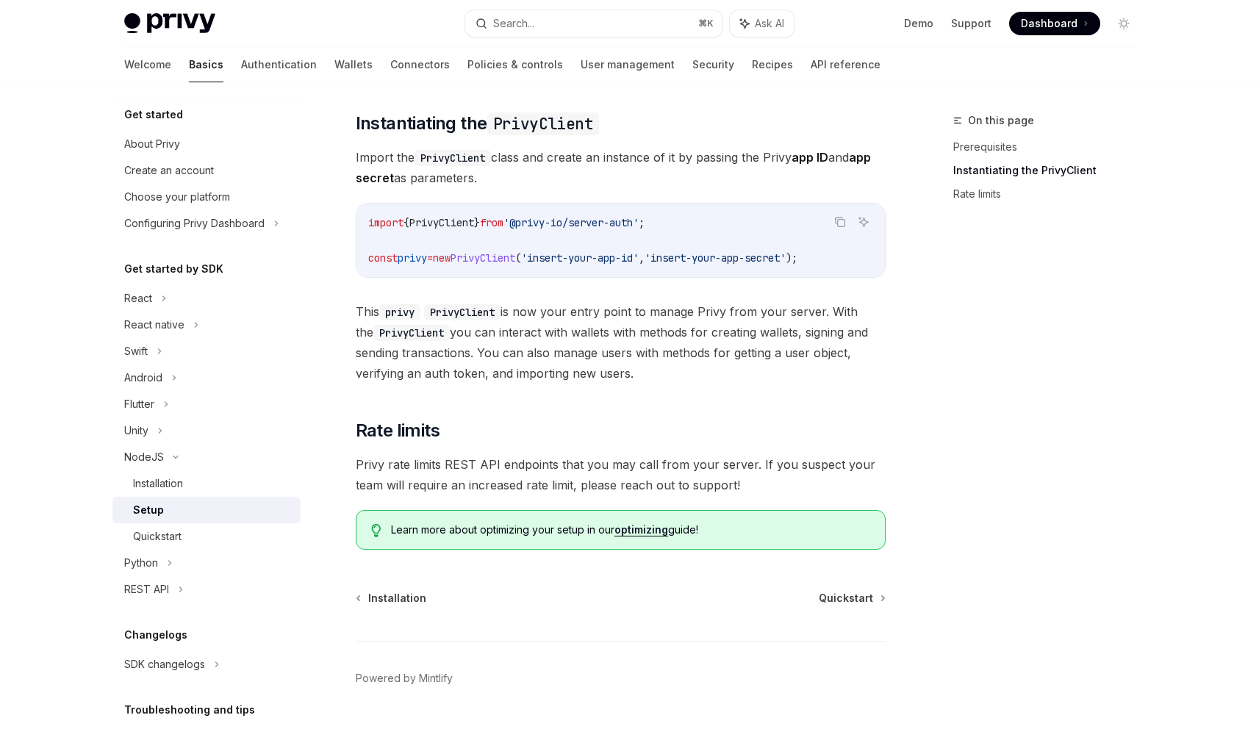
click at [776, 234] on code "import { PrivyClient } from '@privy-io/server-auth' ; const privy = new PrivyCl…" at bounding box center [620, 240] width 505 height 53
click at [570, 219] on span "'@privy-io/server-auth'" at bounding box center [570, 222] width 135 height 13
copy code "import { PrivyClient } from '@privy-io/server-auth' ;"
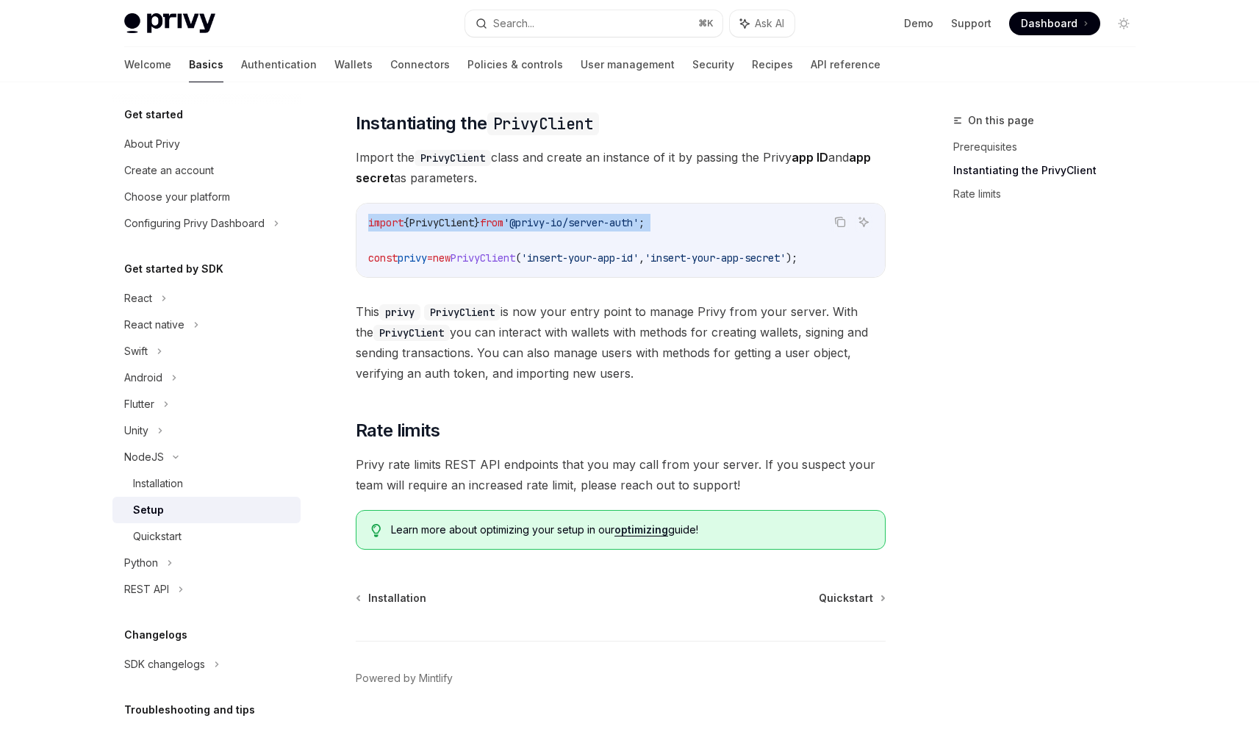
click at [574, 259] on span "'insert-your-app-id'" at bounding box center [580, 257] width 118 height 13
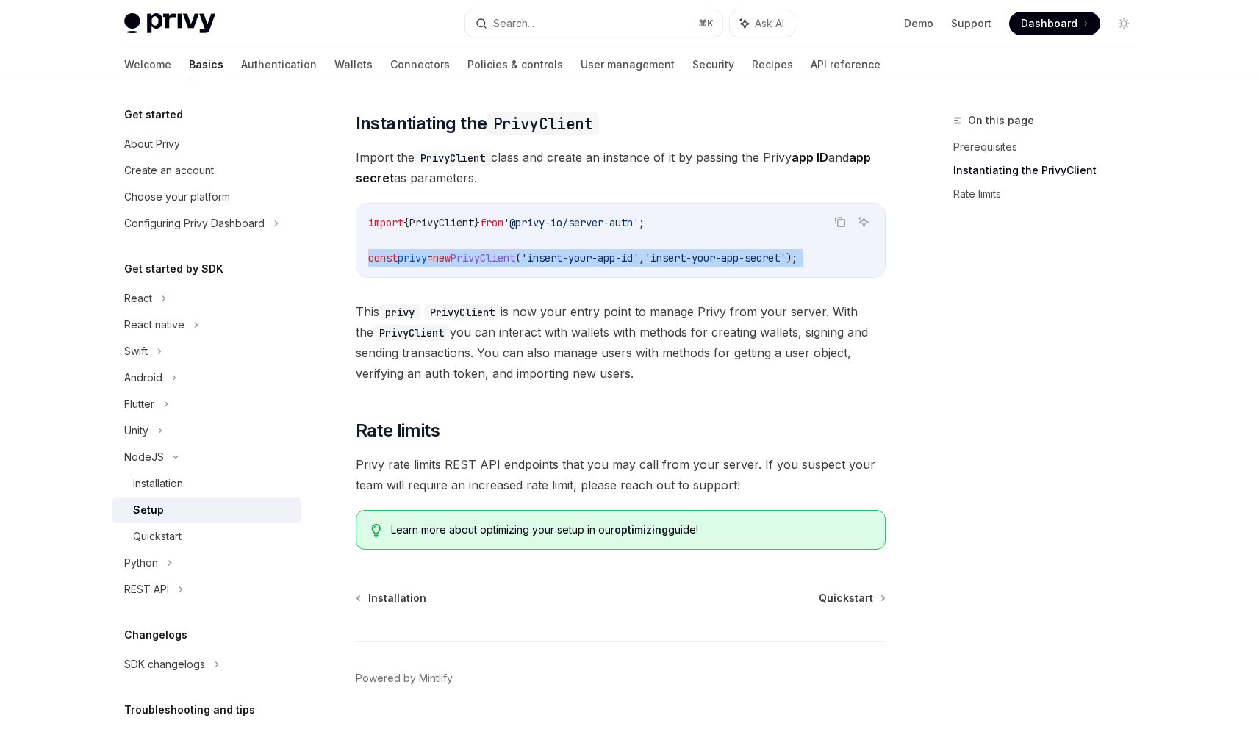
click at [574, 259] on span "'insert-your-app-id'" at bounding box center [580, 257] width 118 height 13
copy div "const privy = new PrivyClient ( 'insert-your-app-id' , 'insert-your-app-secret'…"
click at [958, 290] on div "On this page Prerequisites Instantiating the PrivyClient Rate limits" at bounding box center [1035, 420] width 223 height 617
